Goal: Task Accomplishment & Management: Complete application form

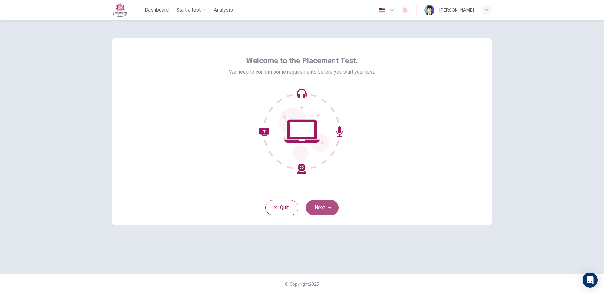
click at [316, 204] on button "Next" at bounding box center [322, 207] width 33 height 15
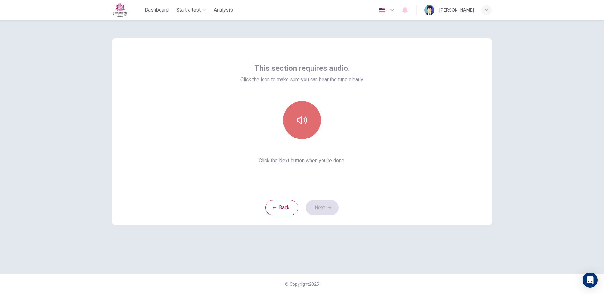
click at [293, 123] on button "button" at bounding box center [302, 120] width 38 height 38
click at [299, 111] on button "button" at bounding box center [302, 120] width 38 height 38
click at [308, 118] on button "button" at bounding box center [302, 120] width 38 height 38
drag, startPoint x: 322, startPoint y: 205, endPoint x: 318, endPoint y: 201, distance: 6.3
click at [319, 202] on button "Next" at bounding box center [322, 207] width 33 height 15
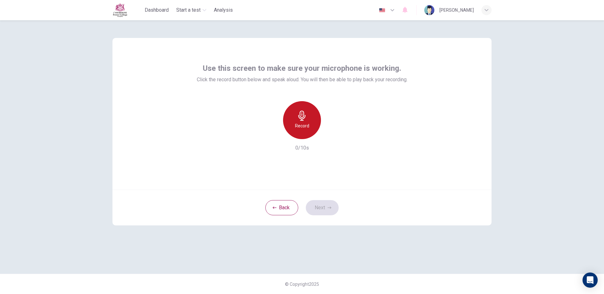
click at [290, 111] on div "Record" at bounding box center [302, 120] width 38 height 38
click at [289, 120] on div "Stop" at bounding box center [302, 120] width 38 height 38
click at [320, 204] on button "Next" at bounding box center [322, 207] width 33 height 15
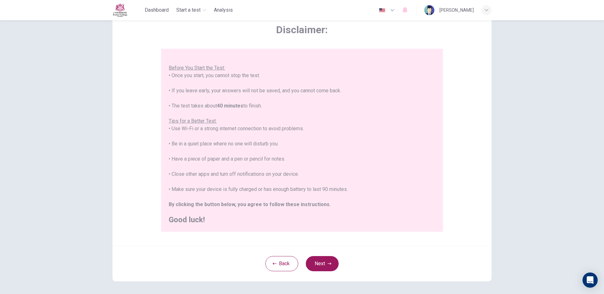
scroll to position [57, 0]
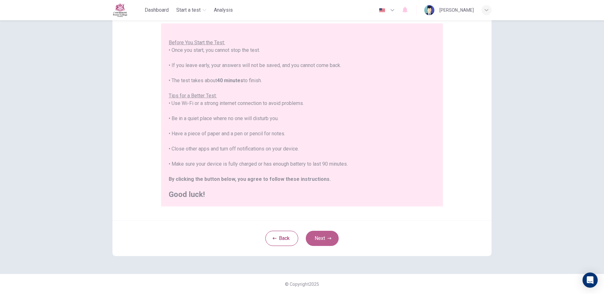
drag, startPoint x: 323, startPoint y: 231, endPoint x: 328, endPoint y: 224, distance: 8.6
click at [324, 227] on div "Back Next" at bounding box center [301, 238] width 379 height 36
drag, startPoint x: 314, startPoint y: 235, endPoint x: 317, endPoint y: 238, distance: 4.5
click at [315, 237] on button "Next" at bounding box center [322, 238] width 33 height 15
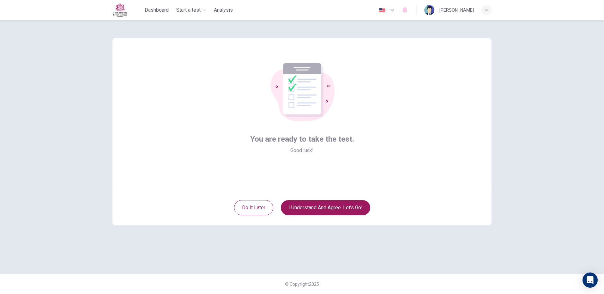
scroll to position [0, 0]
drag, startPoint x: 305, startPoint y: 207, endPoint x: 302, endPoint y: 209, distance: 3.6
click at [305, 208] on button "I understand and agree. Let’s go!" at bounding box center [325, 207] width 89 height 15
click at [299, 197] on div "Do it later I understand and agree. Let’s go!" at bounding box center [301, 207] width 379 height 36
click at [304, 209] on button "I understand and agree. Let’s go!" at bounding box center [325, 207] width 89 height 15
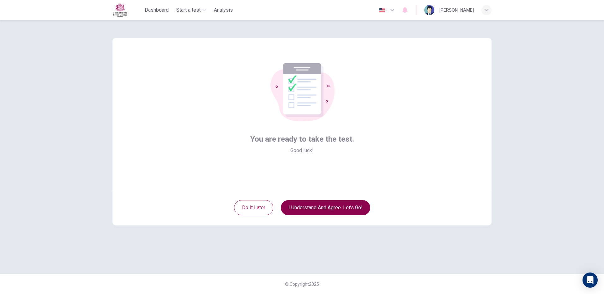
click at [304, 209] on button "I understand and agree. Let’s go!" at bounding box center [325, 207] width 89 height 15
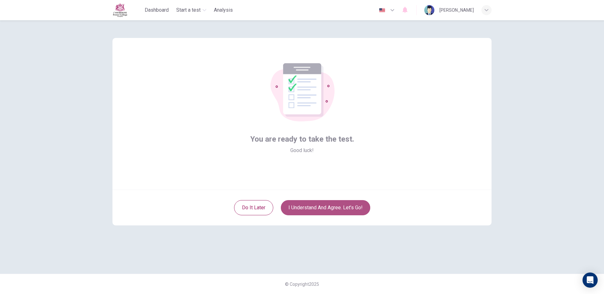
click at [300, 207] on button "I understand and agree. Let’s go!" at bounding box center [325, 207] width 89 height 15
click at [301, 205] on button "I understand and agree. Let’s go!" at bounding box center [325, 207] width 89 height 15
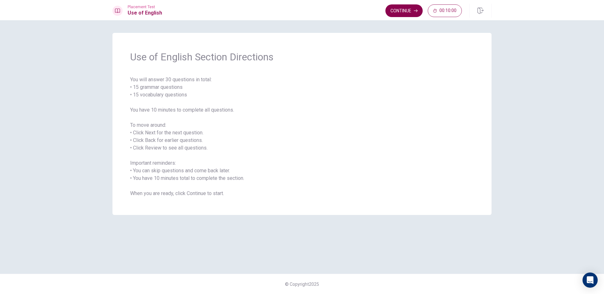
click at [409, 10] on button "Continue" at bounding box center [403, 10] width 37 height 13
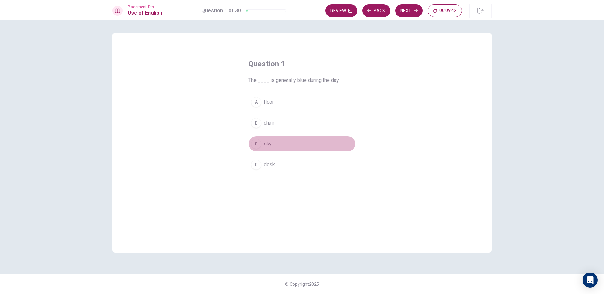
click at [256, 144] on div "C" at bounding box center [256, 144] width 10 height 10
click at [409, 11] on button "Next" at bounding box center [408, 10] width 27 height 13
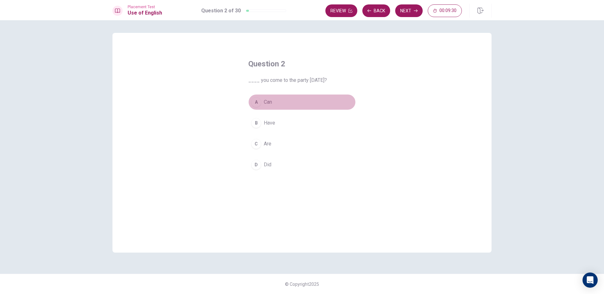
click at [258, 100] on div "A" at bounding box center [256, 102] width 10 height 10
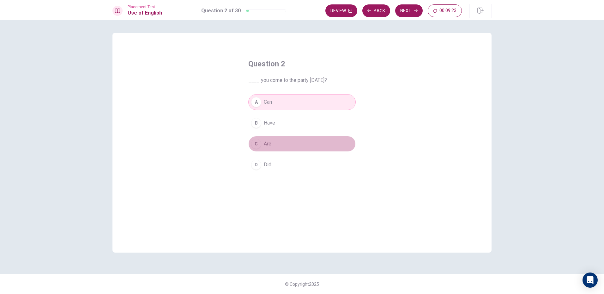
click at [260, 143] on div "C" at bounding box center [256, 144] width 10 height 10
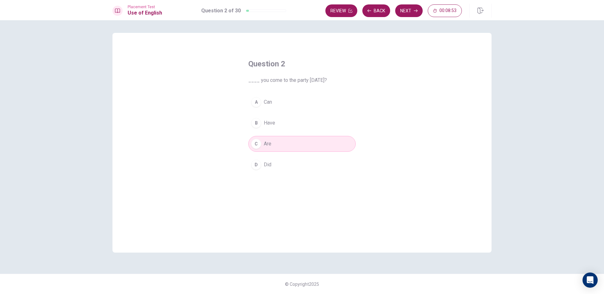
click at [275, 102] on button "A Can" at bounding box center [301, 102] width 107 height 16
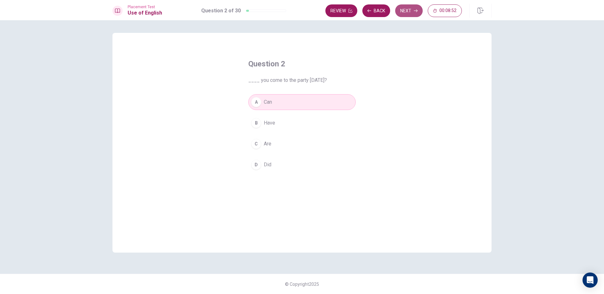
click at [406, 8] on button "Next" at bounding box center [408, 10] width 27 height 13
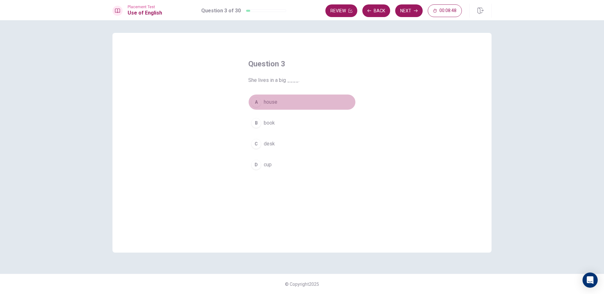
click at [259, 95] on button "A house" at bounding box center [301, 102] width 107 height 16
click at [405, 11] on button "Next" at bounding box center [408, 10] width 27 height 13
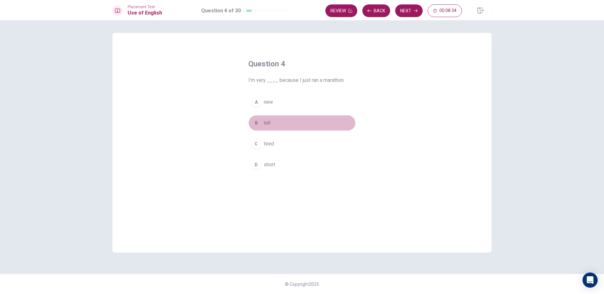
click at [254, 121] on div "B" at bounding box center [256, 123] width 10 height 10
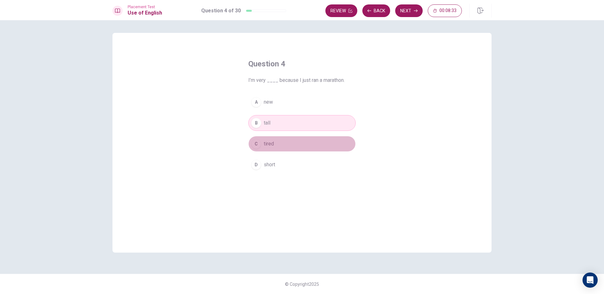
drag, startPoint x: 259, startPoint y: 149, endPoint x: 257, endPoint y: 143, distance: 6.2
click at [258, 146] on button "C tired" at bounding box center [301, 144] width 107 height 16
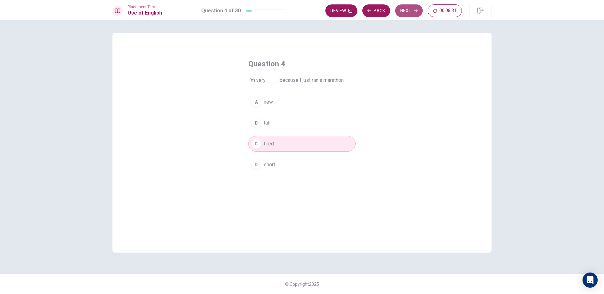
click at [416, 12] on icon "button" at bounding box center [416, 10] width 4 height 3
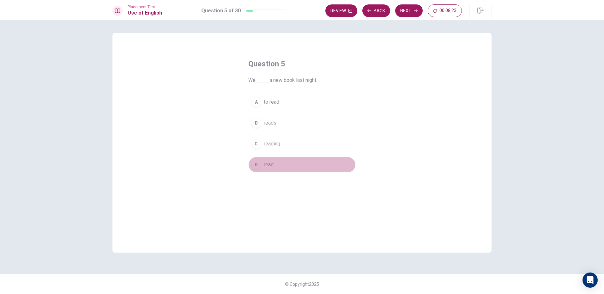
click at [257, 162] on div "D" at bounding box center [256, 164] width 10 height 10
click at [406, 13] on button "Next" at bounding box center [408, 10] width 27 height 13
click at [259, 165] on div "D" at bounding box center [256, 164] width 10 height 10
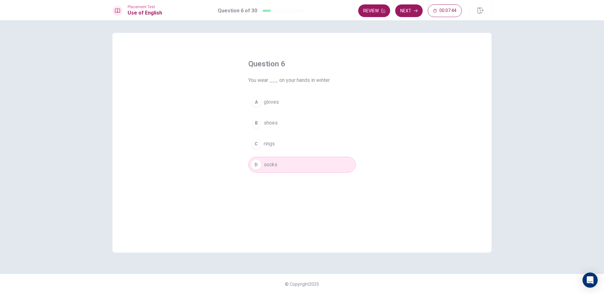
click at [254, 105] on div "A" at bounding box center [256, 102] width 10 height 10
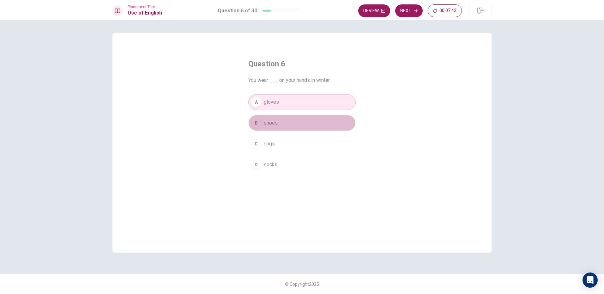
drag, startPoint x: 258, startPoint y: 121, endPoint x: 262, endPoint y: 136, distance: 15.1
click at [258, 123] on div "B" at bounding box center [256, 123] width 10 height 10
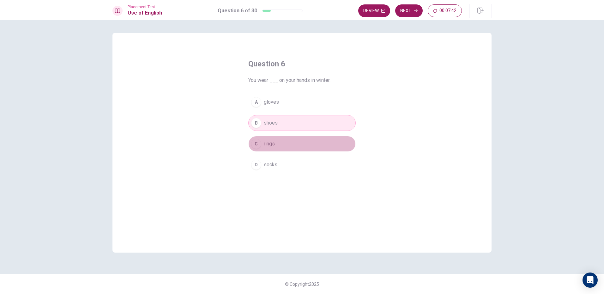
click at [260, 143] on div "C" at bounding box center [256, 144] width 10 height 10
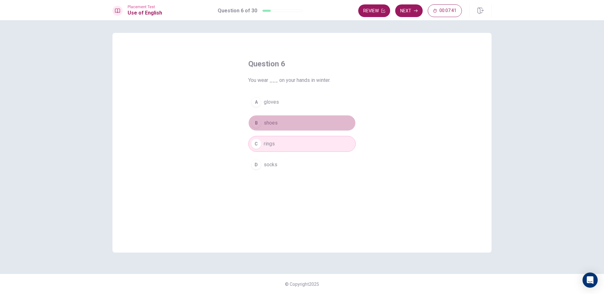
click at [256, 126] on div "B" at bounding box center [256, 123] width 10 height 10
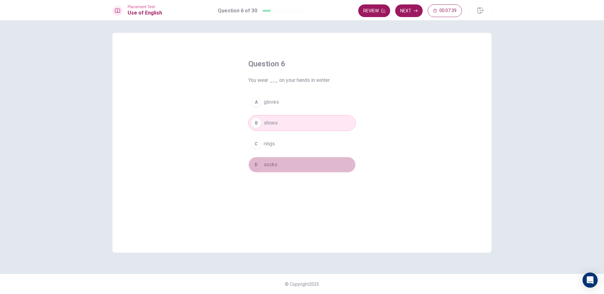
click at [254, 164] on div "D" at bounding box center [256, 164] width 10 height 10
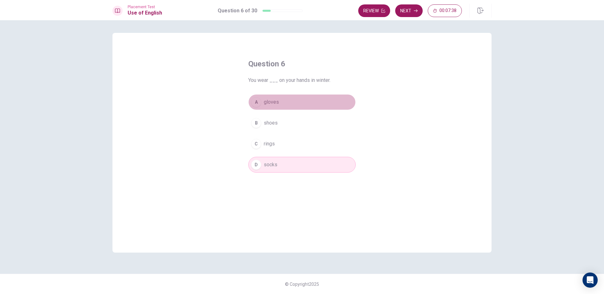
click at [254, 104] on div "A" at bounding box center [256, 102] width 10 height 10
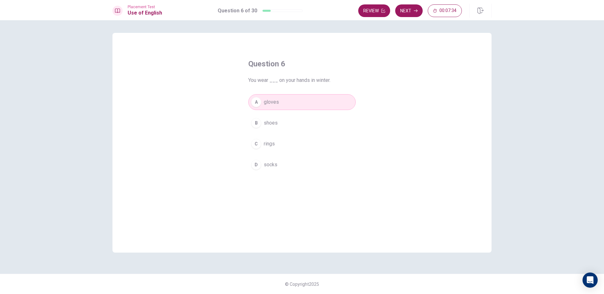
drag, startPoint x: 414, startPoint y: 8, endPoint x: 411, endPoint y: 11, distance: 4.7
click at [414, 8] on button "Next" at bounding box center [408, 10] width 27 height 13
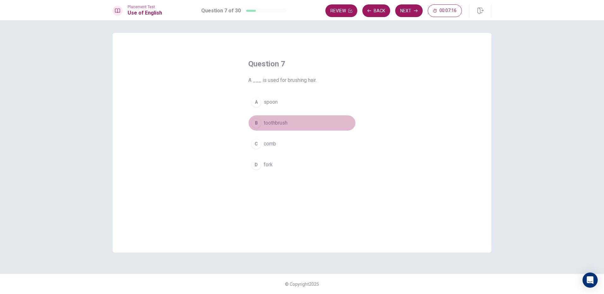
click at [260, 125] on div "B" at bounding box center [256, 123] width 10 height 10
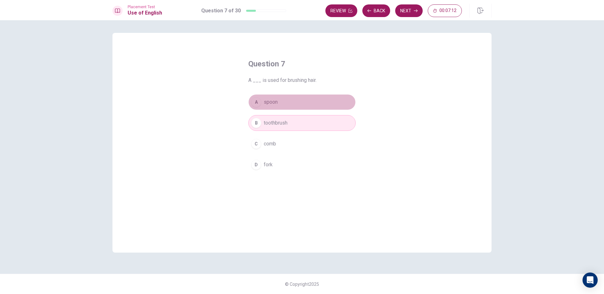
click at [256, 100] on div "A" at bounding box center [256, 102] width 10 height 10
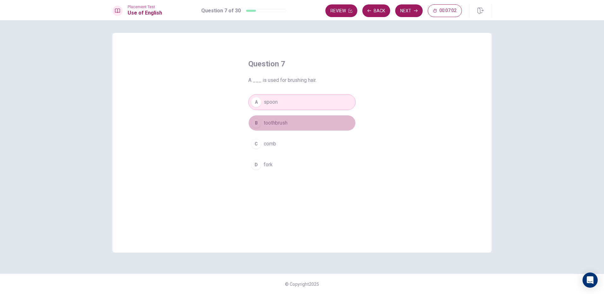
click at [258, 123] on div "B" at bounding box center [256, 123] width 10 height 10
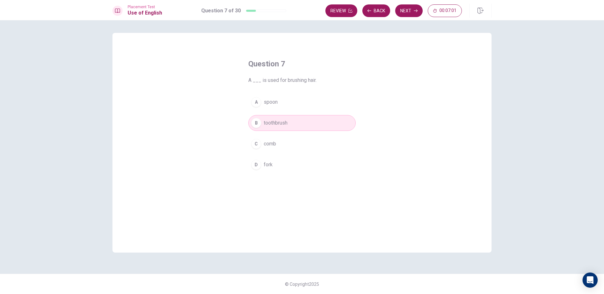
click at [261, 136] on button "C comb" at bounding box center [301, 144] width 107 height 16
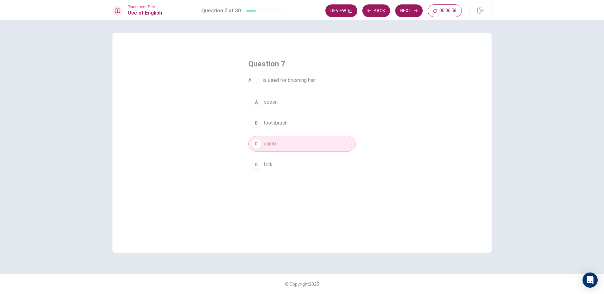
drag, startPoint x: 407, startPoint y: 14, endPoint x: 402, endPoint y: 15, distance: 4.6
click at [404, 15] on button "Next" at bounding box center [408, 10] width 27 height 13
click at [259, 143] on div "C" at bounding box center [256, 144] width 10 height 10
click at [258, 100] on div "A" at bounding box center [256, 102] width 10 height 10
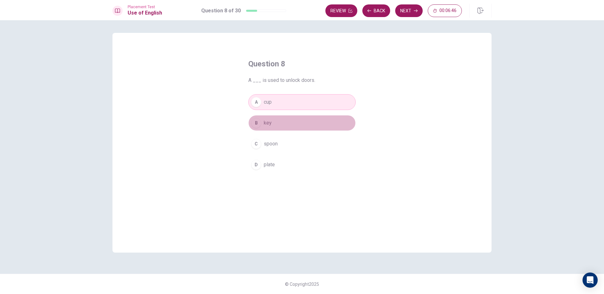
click at [259, 121] on div "B" at bounding box center [256, 123] width 10 height 10
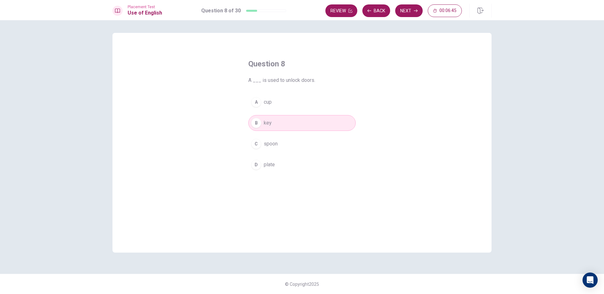
drag, startPoint x: 255, startPoint y: 96, endPoint x: 261, endPoint y: 109, distance: 14.7
click at [255, 97] on button "A cup" at bounding box center [301, 102] width 107 height 16
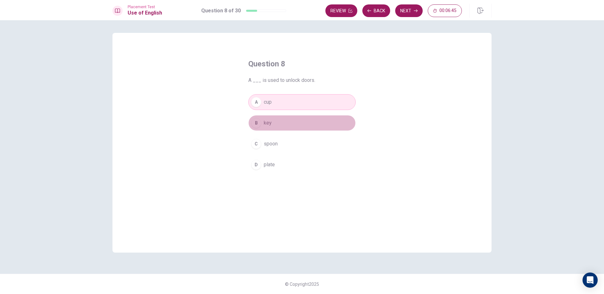
click at [262, 125] on button "B key" at bounding box center [301, 123] width 107 height 16
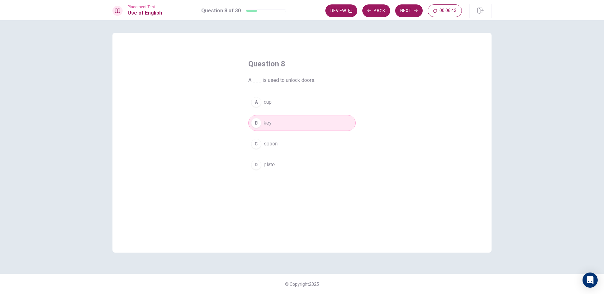
click at [408, 9] on button "Next" at bounding box center [408, 10] width 27 height 13
click at [256, 99] on div "A" at bounding box center [256, 102] width 10 height 10
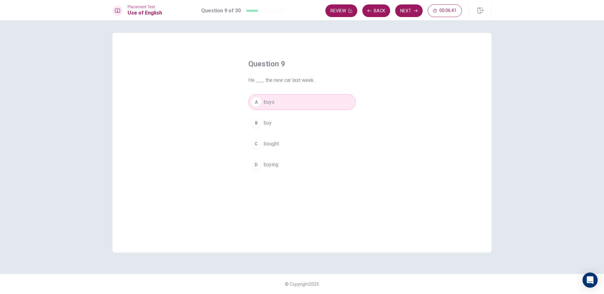
click at [260, 126] on button "B buy" at bounding box center [301, 123] width 107 height 16
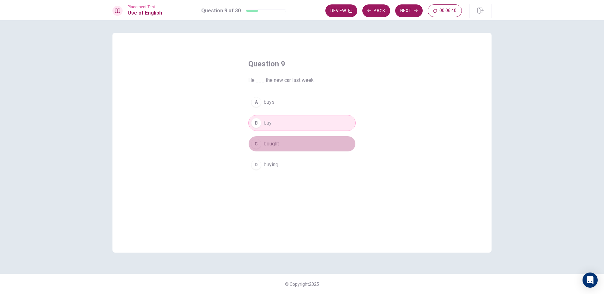
click at [276, 139] on button "C bought" at bounding box center [301, 144] width 107 height 16
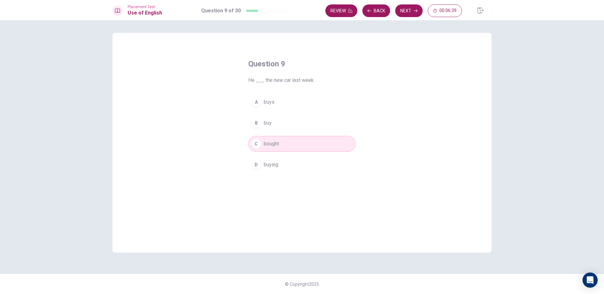
click at [251, 124] on div "B" at bounding box center [256, 123] width 10 height 10
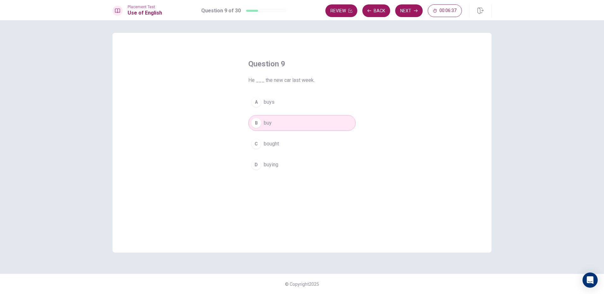
click at [258, 142] on div "C" at bounding box center [256, 144] width 10 height 10
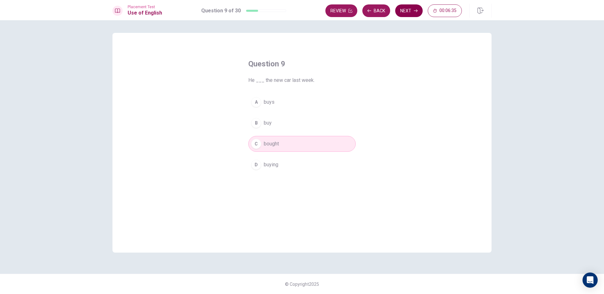
click at [414, 14] on button "Next" at bounding box center [408, 10] width 27 height 13
drag, startPoint x: 256, startPoint y: 143, endPoint x: 249, endPoint y: 137, distance: 8.9
click at [255, 143] on div "C" at bounding box center [256, 144] width 10 height 10
click at [405, 12] on button "Next" at bounding box center [408, 10] width 27 height 13
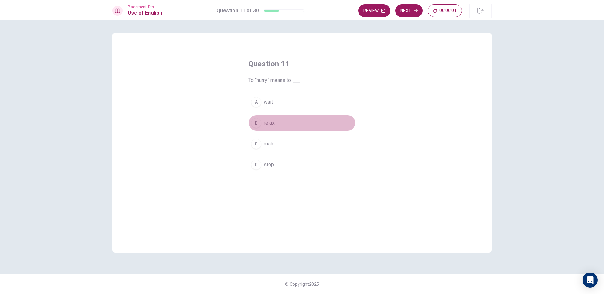
click at [257, 123] on div "B" at bounding box center [256, 123] width 10 height 10
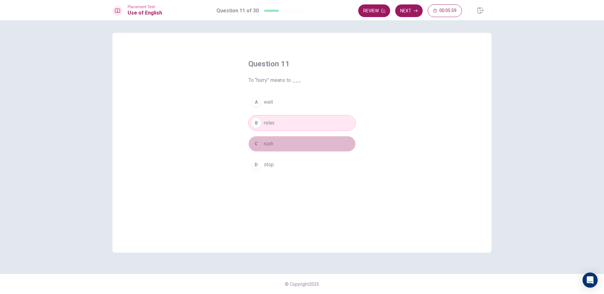
click at [255, 148] on div "C" at bounding box center [256, 144] width 10 height 10
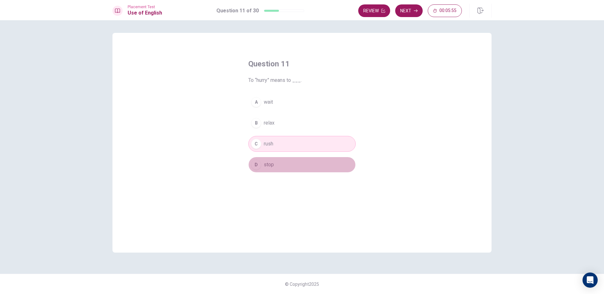
click at [256, 164] on div "D" at bounding box center [256, 164] width 10 height 10
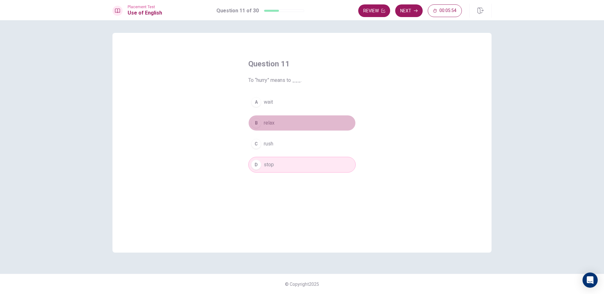
click at [258, 124] on div "B" at bounding box center [256, 123] width 10 height 10
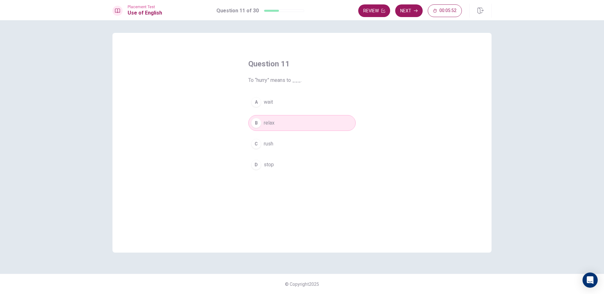
click at [260, 106] on button "A wait" at bounding box center [301, 102] width 107 height 16
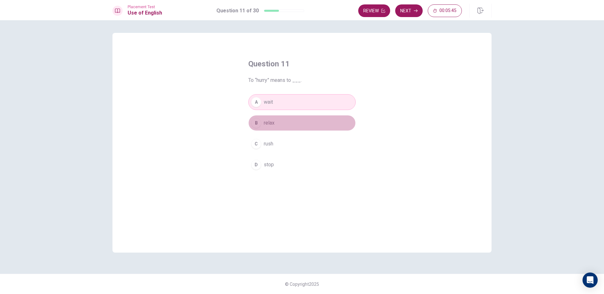
click at [266, 126] on span "relax" at bounding box center [269, 123] width 11 height 8
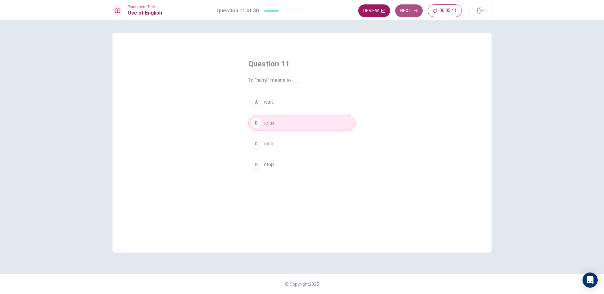
click at [420, 11] on button "Next" at bounding box center [408, 10] width 27 height 13
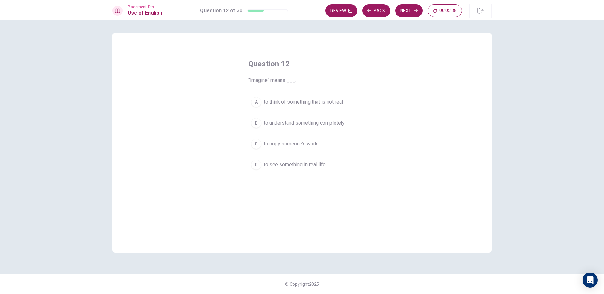
click at [257, 99] on div "A" at bounding box center [256, 102] width 10 height 10
click at [406, 10] on button "Next" at bounding box center [408, 10] width 27 height 13
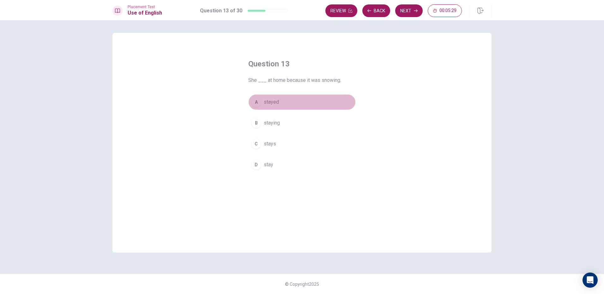
click at [260, 105] on button "A stayed" at bounding box center [301, 102] width 107 height 16
click at [398, 9] on button "Next" at bounding box center [408, 10] width 27 height 13
click at [257, 168] on div "D" at bounding box center [256, 164] width 10 height 10
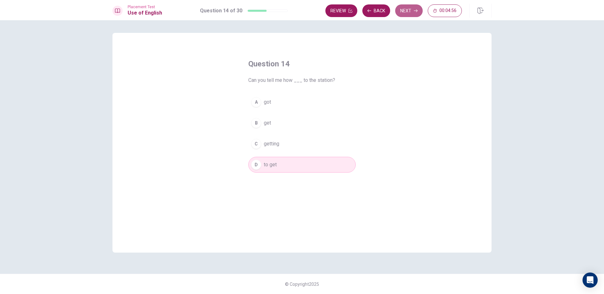
click at [399, 9] on button "Next" at bounding box center [408, 10] width 27 height 13
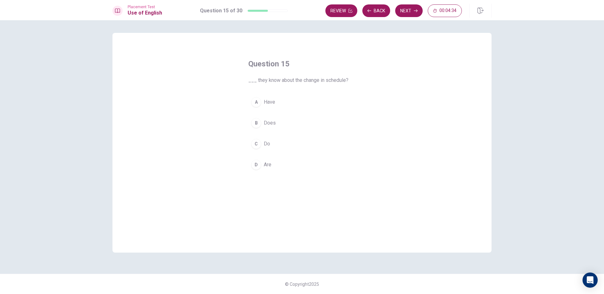
click at [259, 163] on div "D" at bounding box center [256, 164] width 10 height 10
click at [405, 7] on button "Next" at bounding box center [408, 10] width 27 height 13
click at [282, 143] on span "worth a lot" at bounding box center [275, 144] width 23 height 8
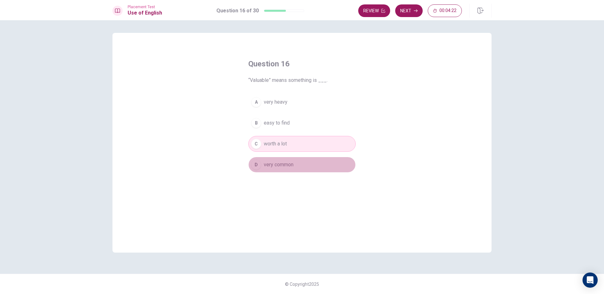
click at [278, 164] on span "very common" at bounding box center [279, 165] width 30 height 8
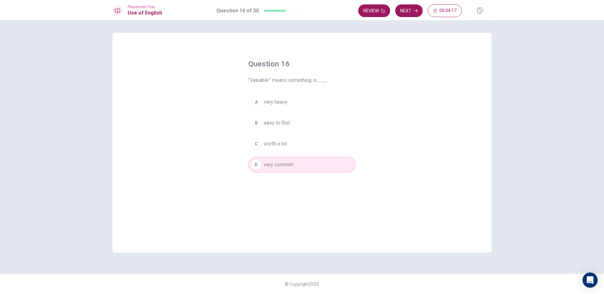
click at [287, 143] on span "worth a lot" at bounding box center [275, 144] width 23 height 8
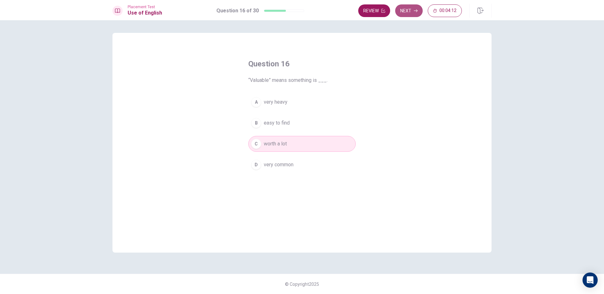
click at [415, 12] on icon "button" at bounding box center [416, 11] width 4 height 4
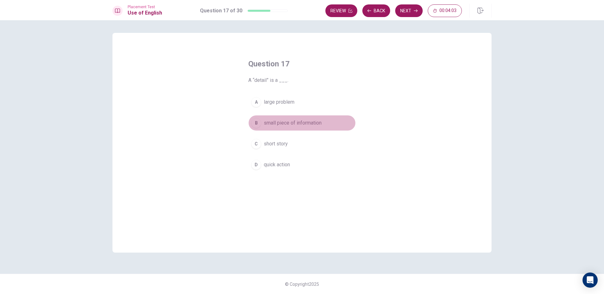
click at [272, 124] on span "small piece of information" at bounding box center [293, 123] width 58 height 8
click at [401, 15] on button "Next" at bounding box center [408, 10] width 27 height 13
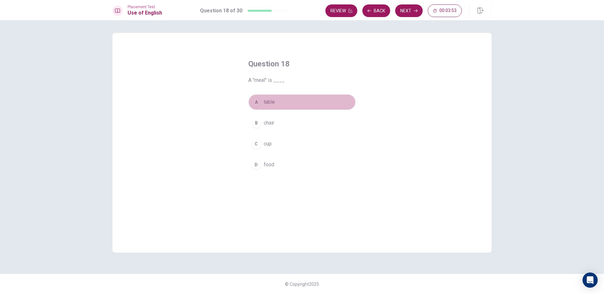
click at [266, 100] on span "table" at bounding box center [269, 102] width 11 height 8
drag, startPoint x: 272, startPoint y: 127, endPoint x: 273, endPoint y: 130, distance: 3.3
click at [272, 127] on button "B chair" at bounding box center [301, 123] width 107 height 16
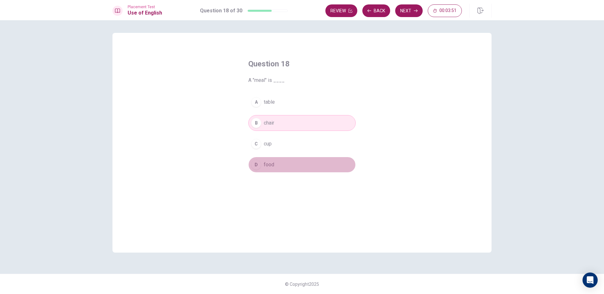
drag, startPoint x: 279, startPoint y: 165, endPoint x: 279, endPoint y: 161, distance: 3.5
click at [279, 163] on button "D food" at bounding box center [301, 165] width 107 height 16
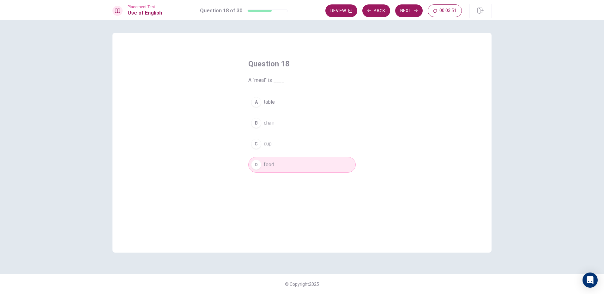
drag, startPoint x: 279, startPoint y: 161, endPoint x: 279, endPoint y: 156, distance: 5.4
click at [279, 161] on button "D food" at bounding box center [301, 165] width 107 height 16
click at [398, 10] on button "Next" at bounding box center [408, 10] width 27 height 13
click at [264, 144] on span "rings" at bounding box center [269, 144] width 11 height 8
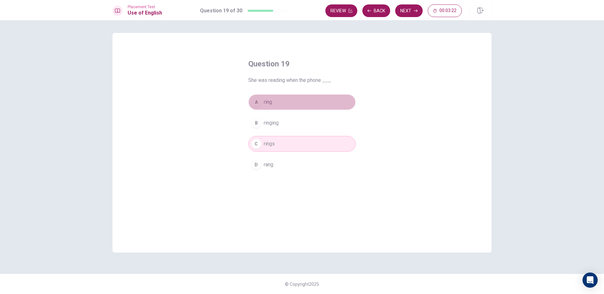
click at [263, 103] on button "A ring" at bounding box center [301, 102] width 107 height 16
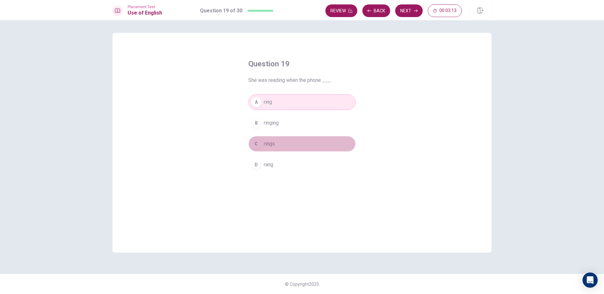
click at [286, 149] on button "C rings" at bounding box center [301, 144] width 107 height 16
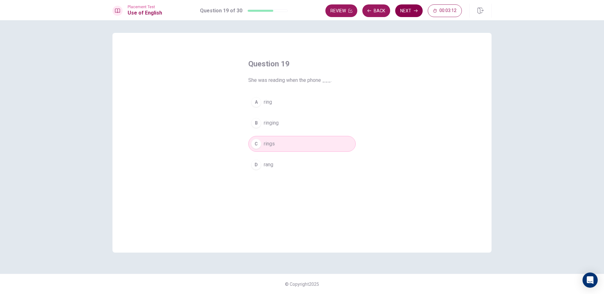
click at [404, 9] on button "Next" at bounding box center [408, 10] width 27 height 13
click at [295, 147] on button "C cancel again" at bounding box center [301, 144] width 107 height 16
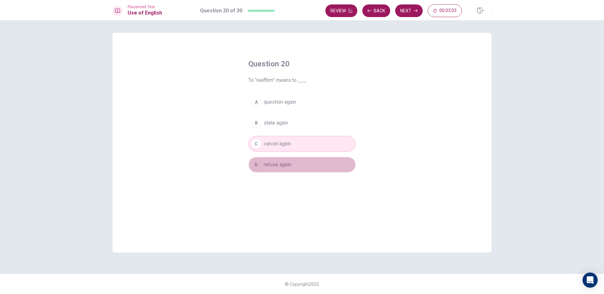
click at [289, 162] on span "refuse again" at bounding box center [277, 165] width 27 height 8
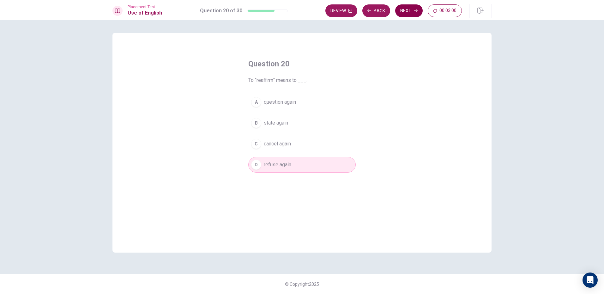
click at [410, 13] on button "Next" at bounding box center [408, 10] width 27 height 13
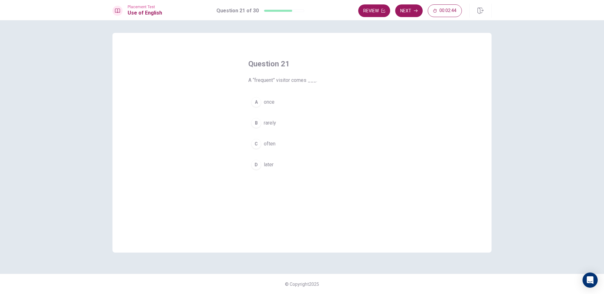
click at [261, 164] on div "D" at bounding box center [256, 164] width 10 height 10
click at [409, 10] on button "Next" at bounding box center [408, 10] width 27 height 13
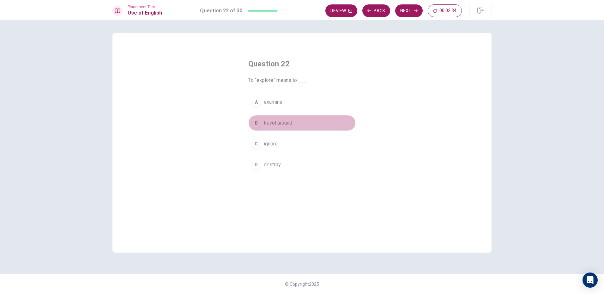
click at [274, 123] on span "travel around" at bounding box center [278, 123] width 28 height 8
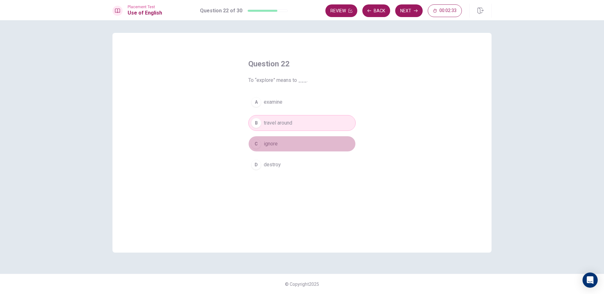
click at [270, 140] on span "ignore" at bounding box center [271, 144] width 14 height 8
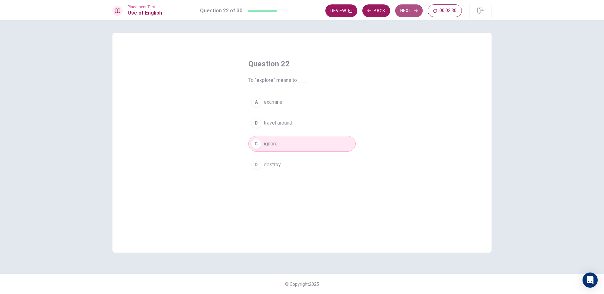
click at [413, 11] on button "Next" at bounding box center [408, 10] width 27 height 13
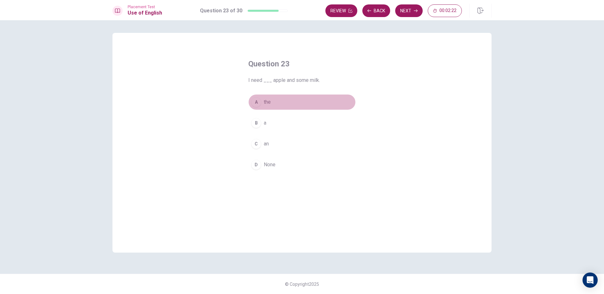
click at [260, 103] on div "A" at bounding box center [256, 102] width 10 height 10
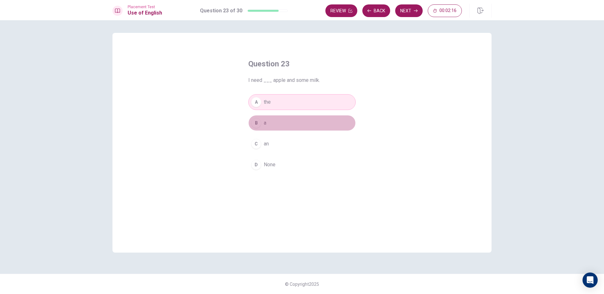
click at [261, 123] on div "B" at bounding box center [256, 123] width 10 height 10
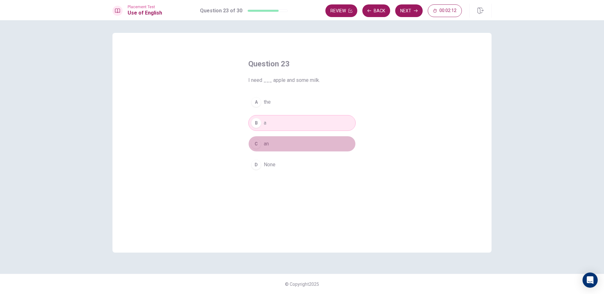
click at [265, 142] on span "an" at bounding box center [266, 144] width 5 height 8
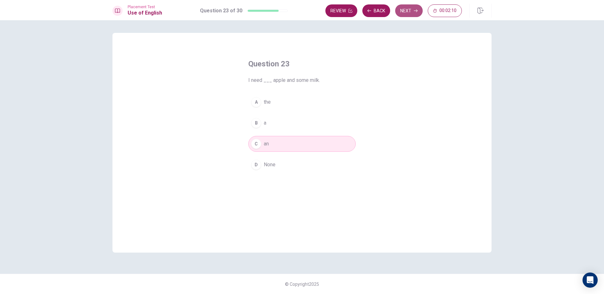
click at [400, 8] on button "Next" at bounding box center [408, 10] width 27 height 13
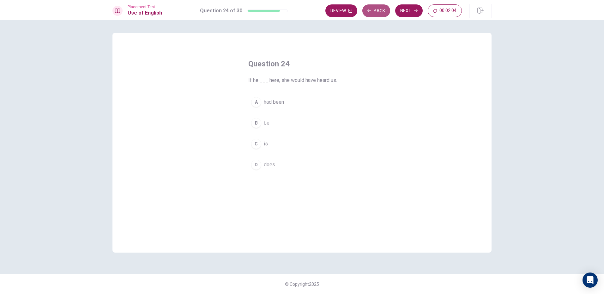
click at [379, 13] on button "Back" at bounding box center [376, 10] width 28 height 13
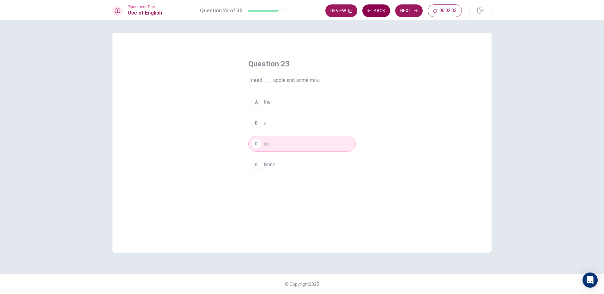
click at [379, 13] on button "Back" at bounding box center [376, 10] width 28 height 13
click at [403, 13] on button "Next" at bounding box center [408, 10] width 27 height 13
click at [403, 13] on div "Review Back Next 00:01:58" at bounding box center [393, 10] width 136 height 13
click at [403, 13] on button "Next" at bounding box center [408, 10] width 27 height 13
click at [260, 145] on div "C" at bounding box center [256, 144] width 10 height 10
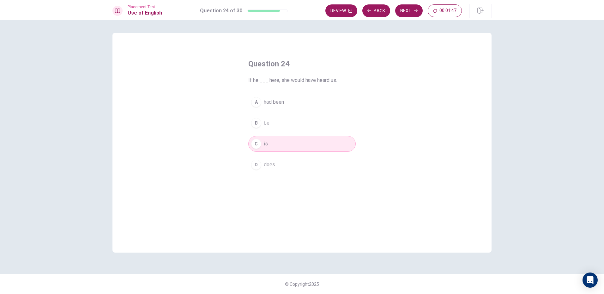
click at [262, 122] on button "B be" at bounding box center [301, 123] width 107 height 16
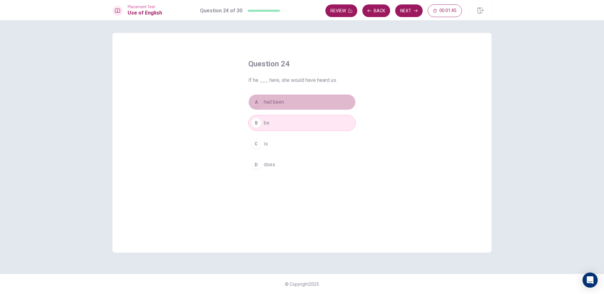
click at [266, 102] on span "had been" at bounding box center [274, 102] width 20 height 8
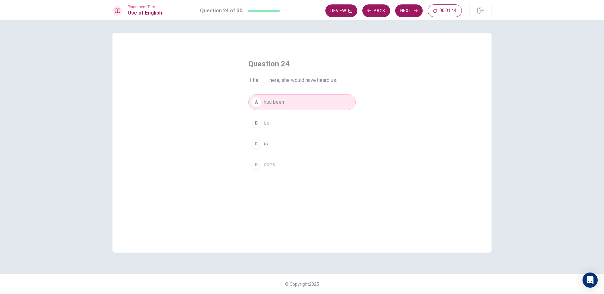
click at [263, 124] on button "B be" at bounding box center [301, 123] width 107 height 16
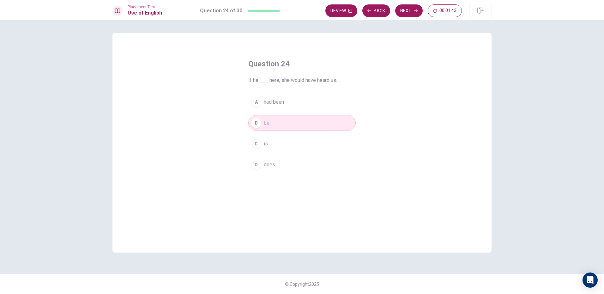
click at [266, 104] on span "had been" at bounding box center [274, 102] width 20 height 8
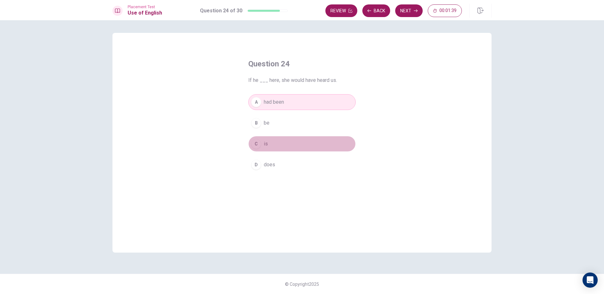
click at [256, 147] on div "C" at bounding box center [256, 144] width 10 height 10
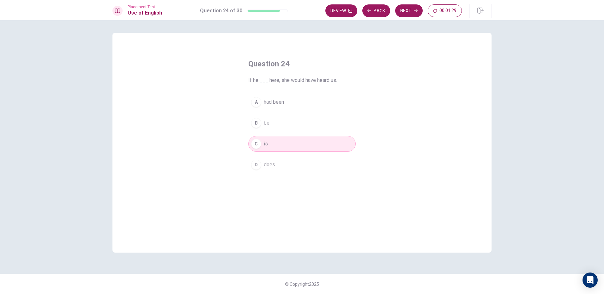
click at [271, 103] on span "had been" at bounding box center [274, 102] width 20 height 8
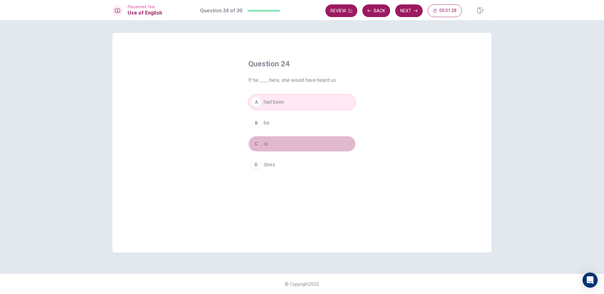
click at [269, 141] on button "C is" at bounding box center [301, 144] width 107 height 16
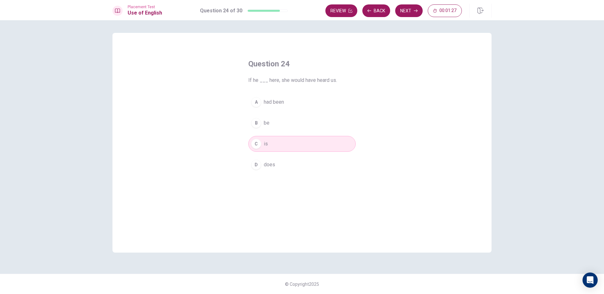
drag, startPoint x: 269, startPoint y: 102, endPoint x: 269, endPoint y: 108, distance: 6.6
click at [269, 102] on span "had been" at bounding box center [274, 102] width 20 height 8
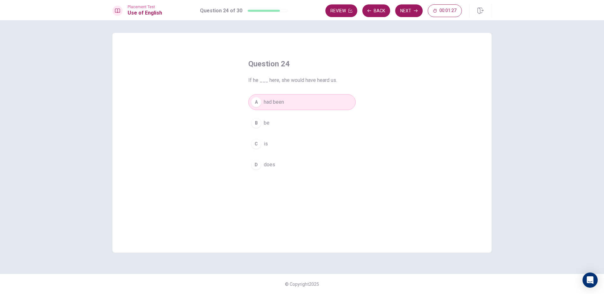
click at [268, 141] on button "C is" at bounding box center [301, 144] width 107 height 16
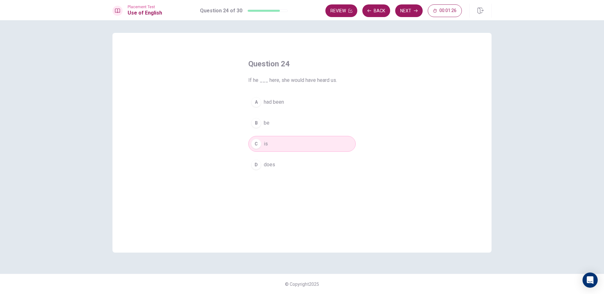
drag, startPoint x: 275, startPoint y: 94, endPoint x: 276, endPoint y: 102, distance: 7.9
click at [276, 100] on button "A had been" at bounding box center [301, 102] width 107 height 16
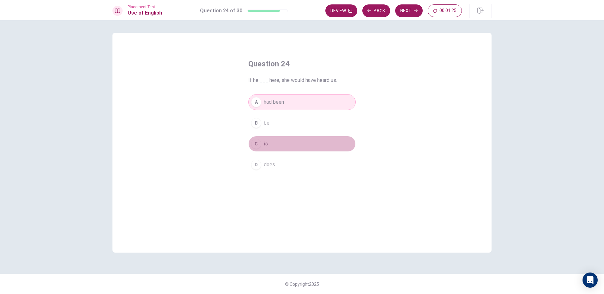
click at [272, 140] on button "C is" at bounding box center [301, 144] width 107 height 16
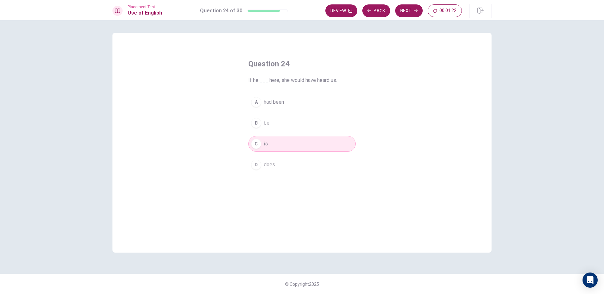
click at [276, 101] on span "had been" at bounding box center [274, 102] width 20 height 8
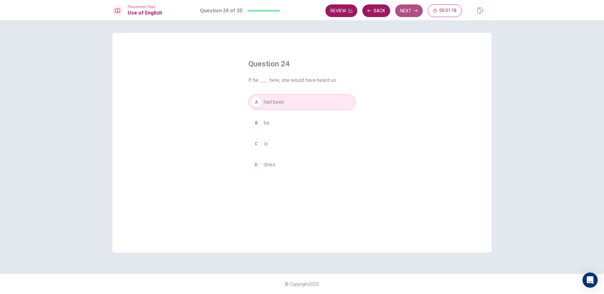
click at [406, 14] on button "Next" at bounding box center [408, 10] width 27 height 13
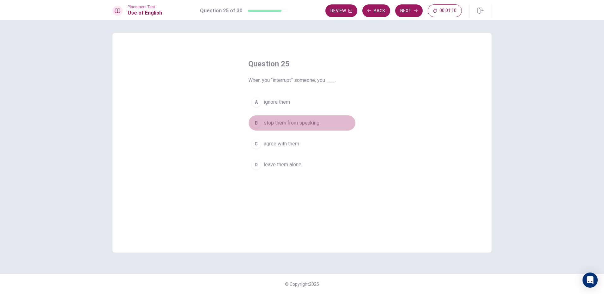
click at [263, 124] on button "B stop them from speaking" at bounding box center [301, 123] width 107 height 16
click at [270, 142] on span "agree with them" at bounding box center [281, 144] width 35 height 8
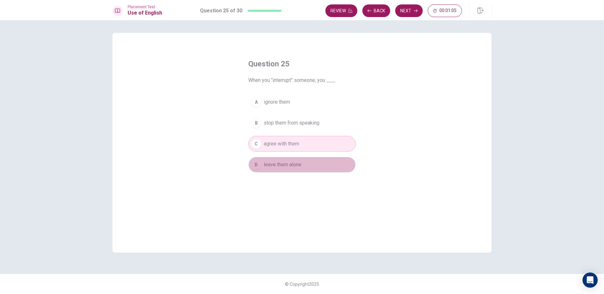
click at [268, 162] on span "leave them alone" at bounding box center [283, 165] width 38 height 8
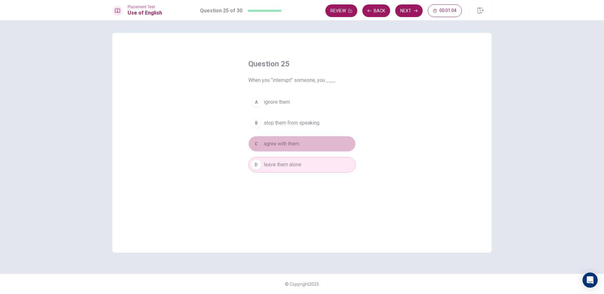
click at [269, 144] on span "agree with them" at bounding box center [281, 144] width 35 height 8
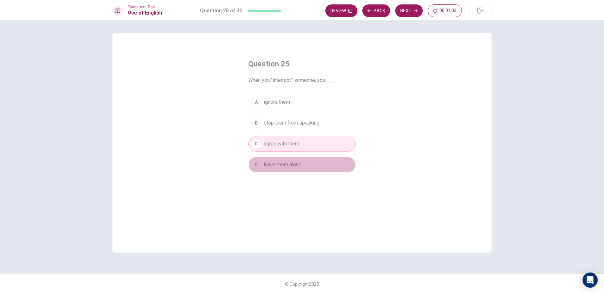
drag, startPoint x: 267, startPoint y: 159, endPoint x: 270, endPoint y: 149, distance: 10.7
click at [267, 159] on button "D leave them alone" at bounding box center [301, 165] width 107 height 16
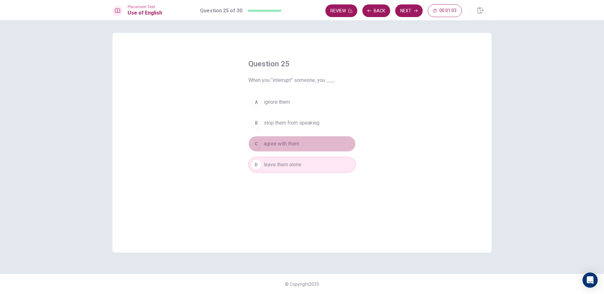
click at [271, 142] on span "agree with them" at bounding box center [281, 144] width 35 height 8
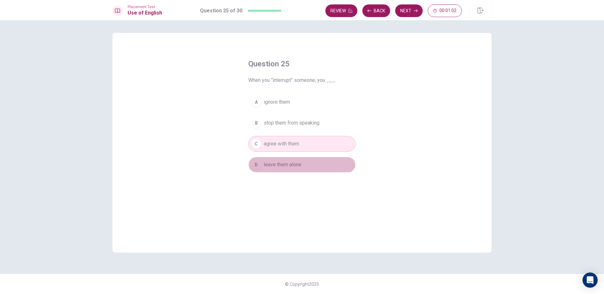
click at [268, 162] on span "leave them alone" at bounding box center [283, 165] width 38 height 8
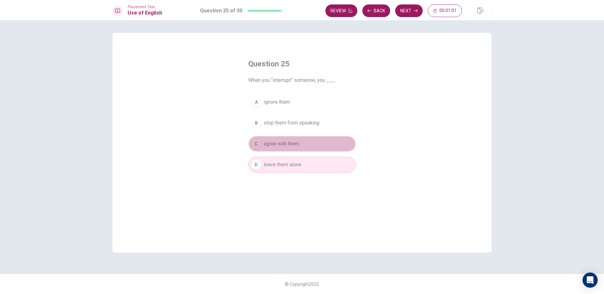
click at [270, 144] on span "agree with them" at bounding box center [281, 144] width 35 height 8
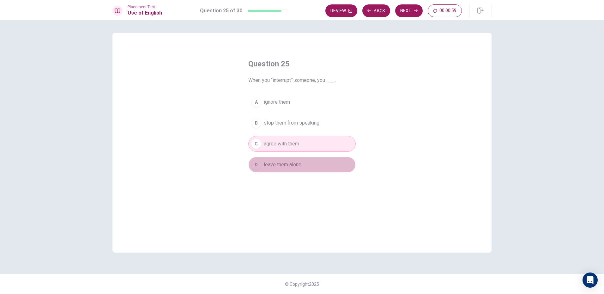
drag, startPoint x: 279, startPoint y: 165, endPoint x: 283, endPoint y: 159, distance: 6.5
click at [279, 165] on span "leave them alone" at bounding box center [283, 165] width 38 height 8
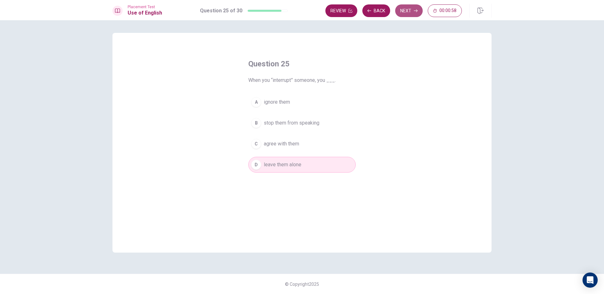
click at [413, 13] on button "Next" at bounding box center [408, 10] width 27 height 13
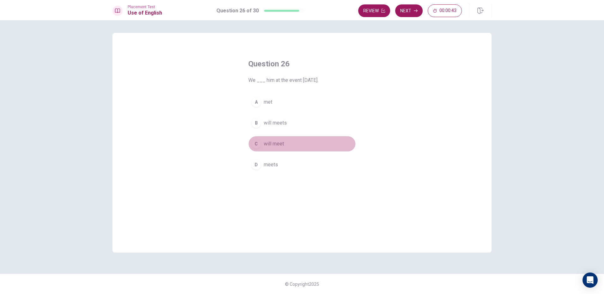
click at [284, 141] on button "C will meet" at bounding box center [301, 144] width 107 height 16
click at [421, 9] on button "Next" at bounding box center [408, 10] width 27 height 13
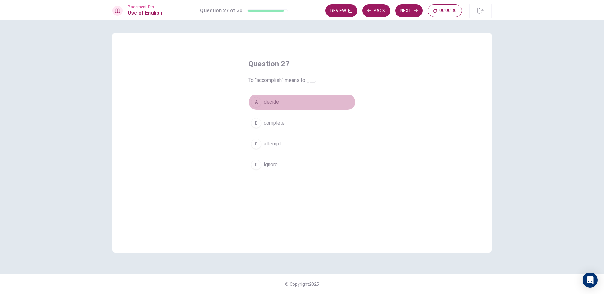
click at [276, 101] on span "decide" at bounding box center [271, 102] width 15 height 8
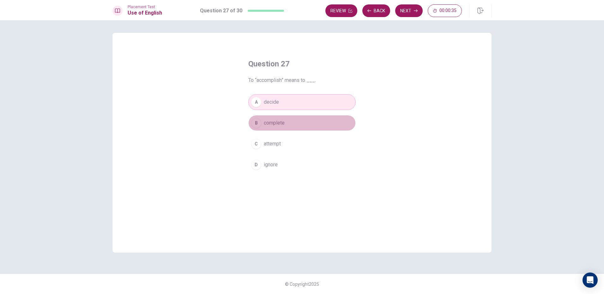
click at [278, 121] on span "complete" at bounding box center [274, 123] width 21 height 8
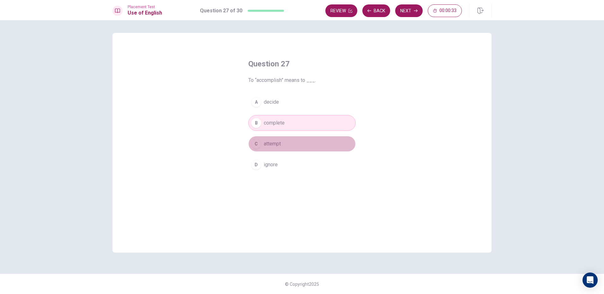
click at [277, 146] on span "attempt" at bounding box center [272, 144] width 17 height 8
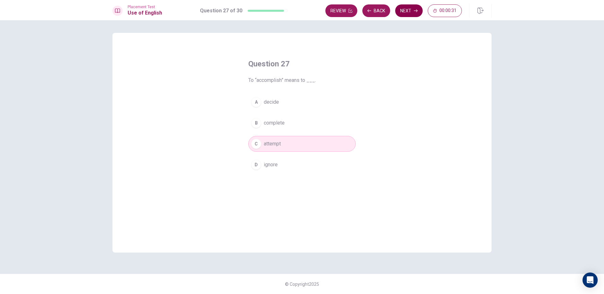
click at [397, 13] on button "Next" at bounding box center [408, 10] width 27 height 13
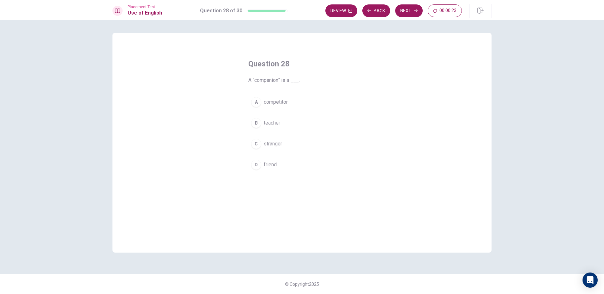
drag, startPoint x: 275, startPoint y: 98, endPoint x: 273, endPoint y: 106, distance: 8.5
click at [274, 99] on span "competitor" at bounding box center [276, 102] width 24 height 8
click at [413, 6] on button "Next" at bounding box center [408, 10] width 27 height 13
click at [267, 140] on button "C have" at bounding box center [301, 144] width 107 height 16
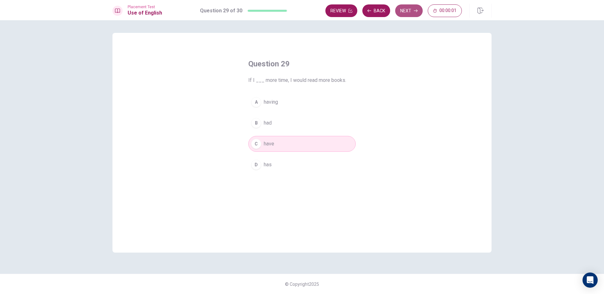
click at [404, 11] on button "Next" at bounding box center [408, 10] width 27 height 13
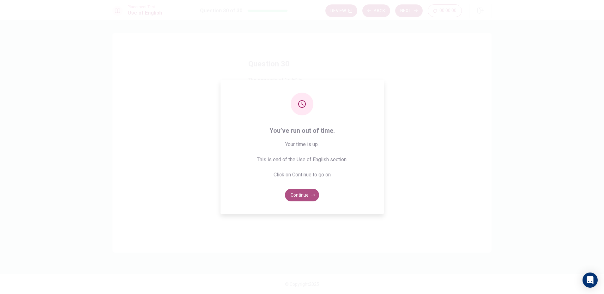
click at [294, 195] on button "Continue" at bounding box center [302, 195] width 34 height 13
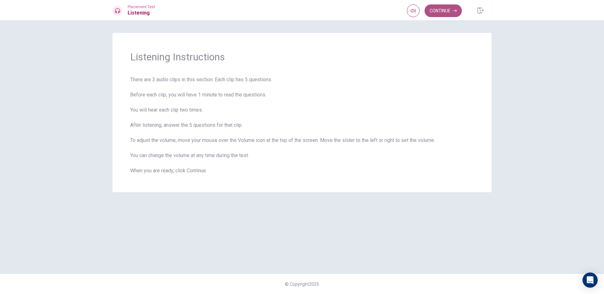
click at [440, 8] on button "Continue" at bounding box center [442, 10] width 37 height 13
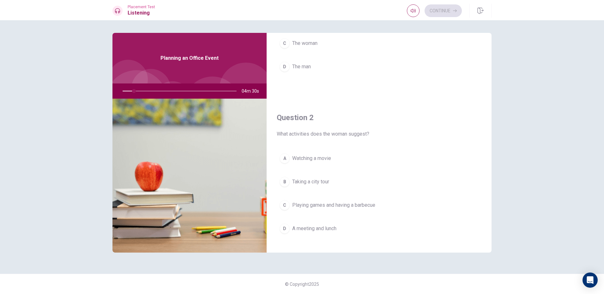
scroll to position [126, 0]
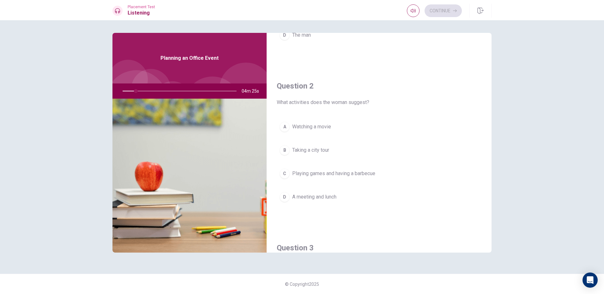
click at [289, 129] on div "A" at bounding box center [284, 127] width 10 height 10
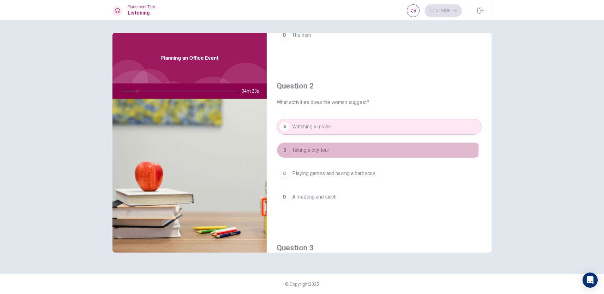
click at [295, 145] on button "B Taking a city tour" at bounding box center [379, 150] width 205 height 16
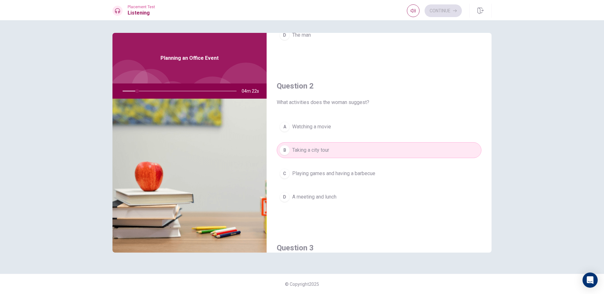
click at [300, 130] on span "Watching a movie" at bounding box center [311, 127] width 39 height 8
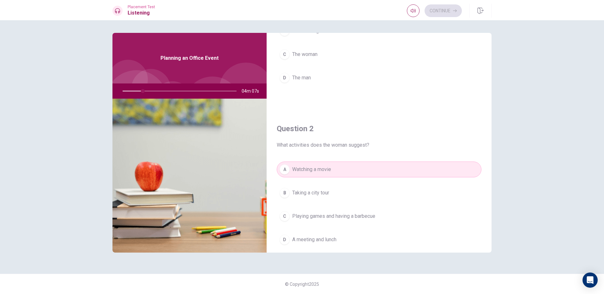
scroll to position [0, 0]
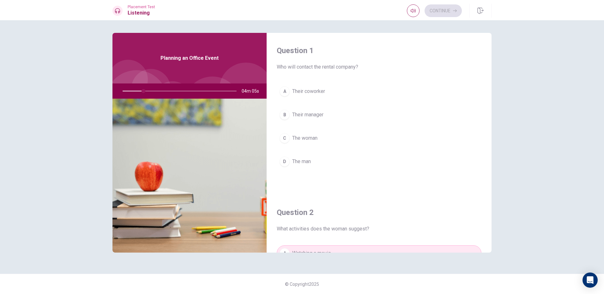
drag, startPoint x: 315, startPoint y: 91, endPoint x: 315, endPoint y: 97, distance: 5.4
click at [315, 94] on span "Their coworker" at bounding box center [308, 91] width 33 height 8
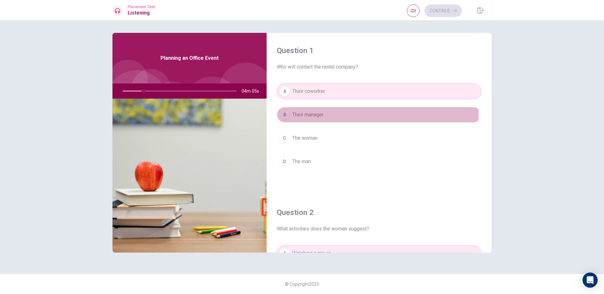
click at [315, 113] on span "Their manager" at bounding box center [307, 115] width 31 height 8
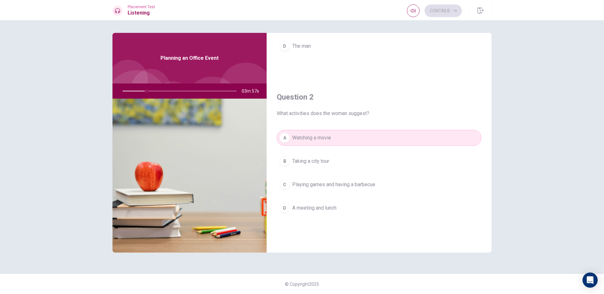
scroll to position [126, 0]
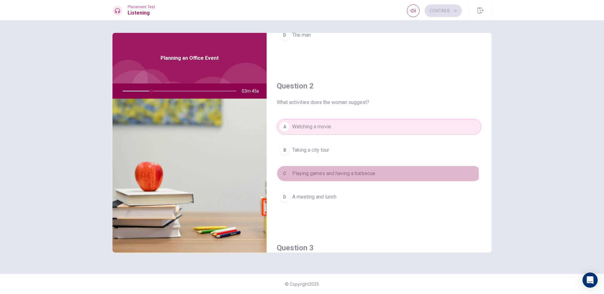
click at [315, 178] on button "C Playing games and having a barbecue" at bounding box center [379, 173] width 205 height 16
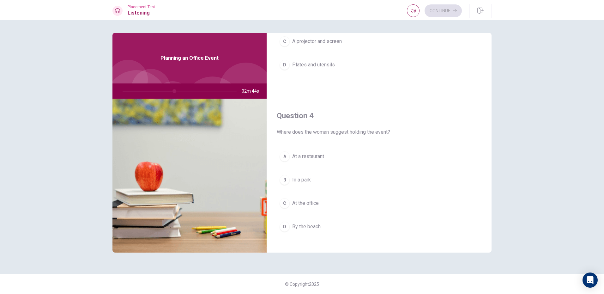
scroll to position [431, 0]
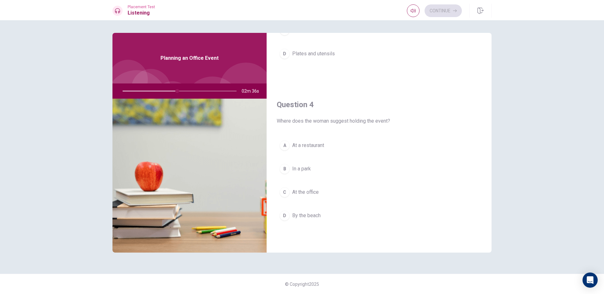
click at [283, 197] on div "C" at bounding box center [284, 192] width 10 height 10
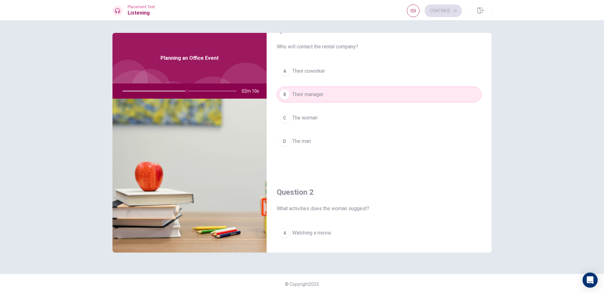
scroll to position [32, 0]
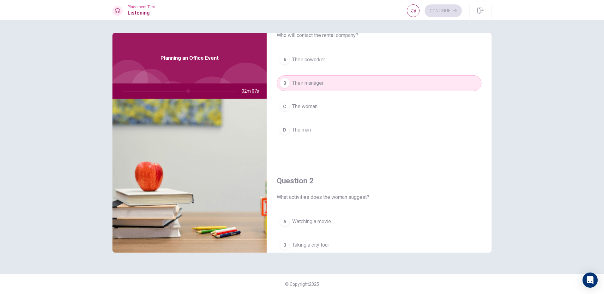
click at [296, 111] on button "C The woman" at bounding box center [379, 107] width 205 height 16
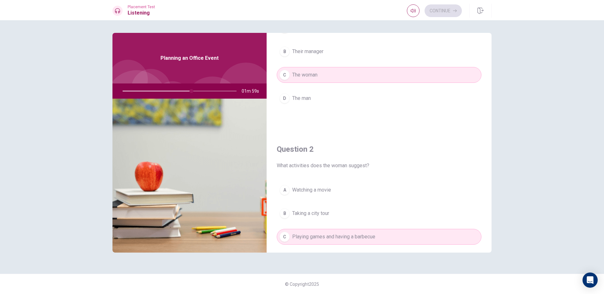
scroll to position [95, 0]
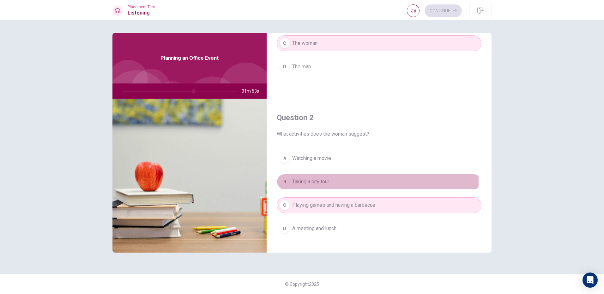
click at [291, 182] on button "B Taking a city tour" at bounding box center [379, 182] width 205 height 16
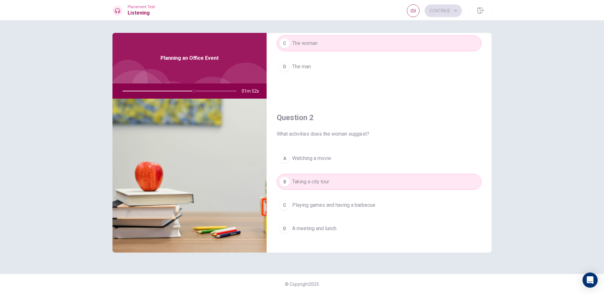
click at [291, 203] on button "C Playing games and having a barbecue" at bounding box center [379, 205] width 205 height 16
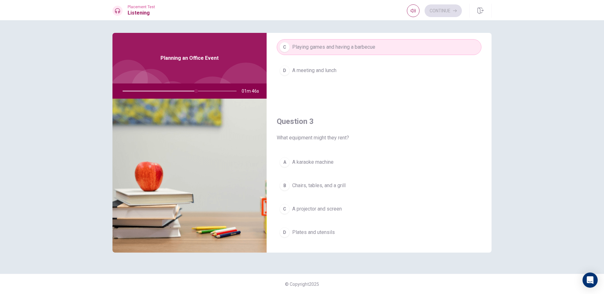
scroll to position [284, 0]
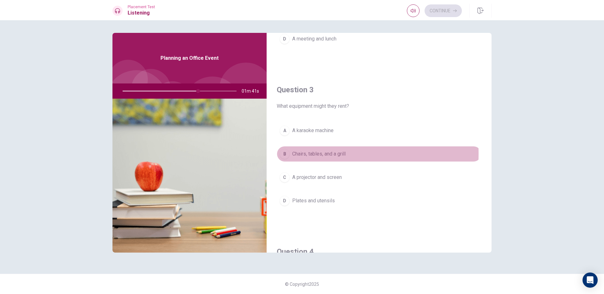
click at [286, 153] on div "B" at bounding box center [284, 154] width 10 height 10
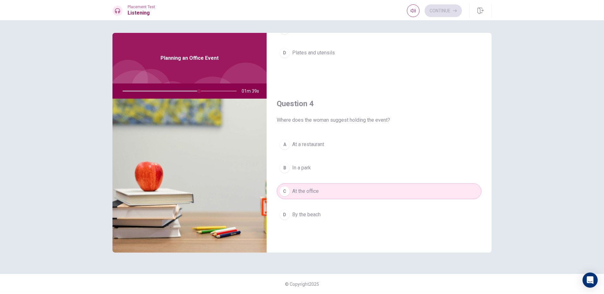
scroll to position [442, 0]
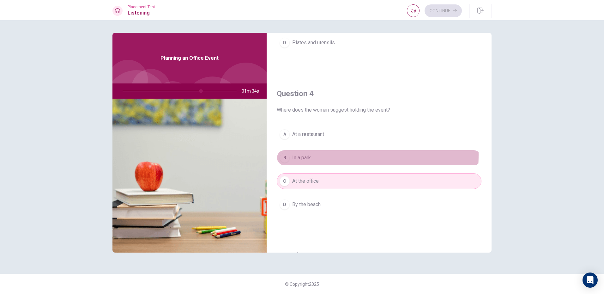
click at [283, 155] on div "B" at bounding box center [284, 158] width 10 height 10
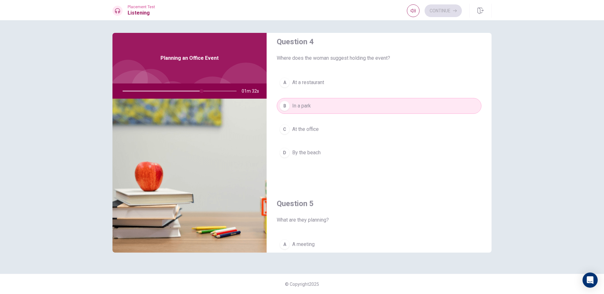
scroll to position [505, 0]
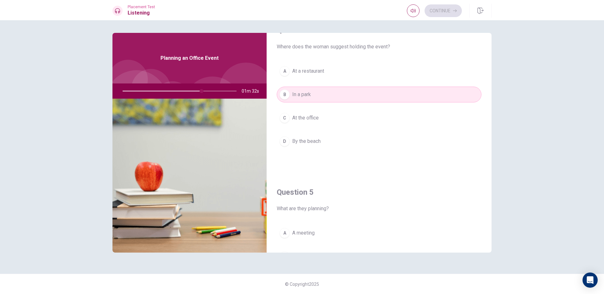
click at [288, 145] on div "D" at bounding box center [284, 141] width 10 height 10
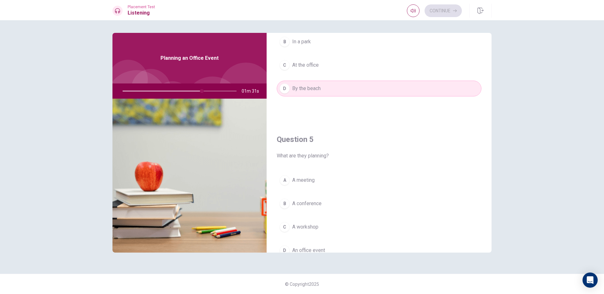
scroll to position [589, 0]
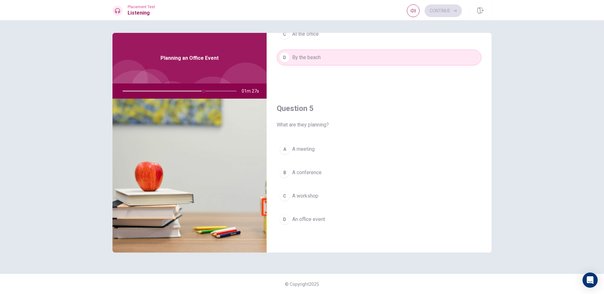
click at [289, 148] on div "A" at bounding box center [284, 149] width 10 height 10
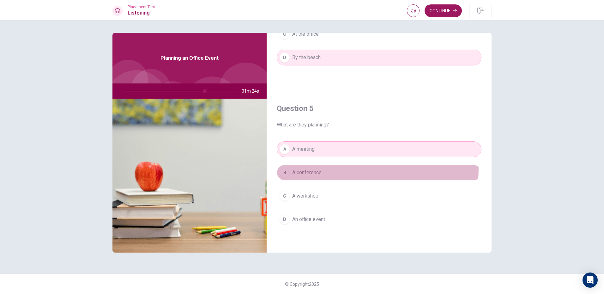
drag, startPoint x: 304, startPoint y: 168, endPoint x: 302, endPoint y: 171, distance: 4.1
click at [304, 168] on button "B A conference" at bounding box center [379, 173] width 205 height 16
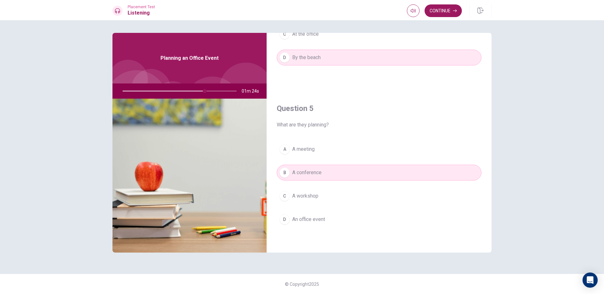
click at [301, 187] on div "A A meeting B A conference C A workshop D An office event" at bounding box center [379, 190] width 205 height 99
click at [300, 191] on button "C A workshop" at bounding box center [379, 196] width 205 height 16
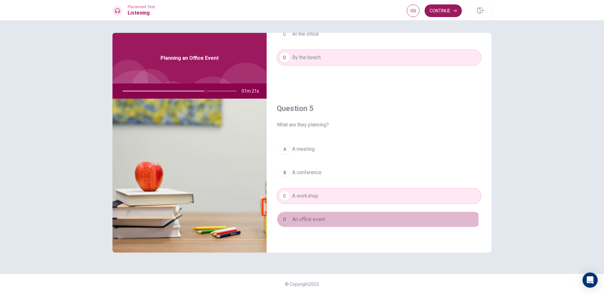
click at [290, 220] on button "D An office event" at bounding box center [379, 219] width 205 height 16
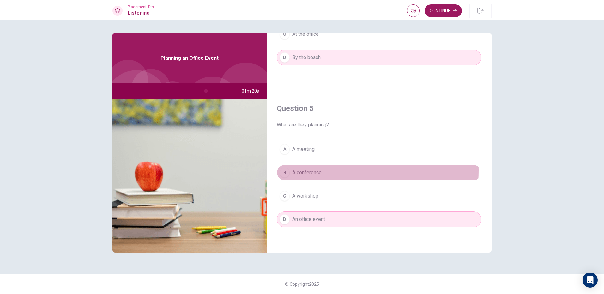
drag, startPoint x: 294, startPoint y: 170, endPoint x: 281, endPoint y: 166, distance: 13.7
click at [288, 169] on button "B A conference" at bounding box center [379, 173] width 205 height 16
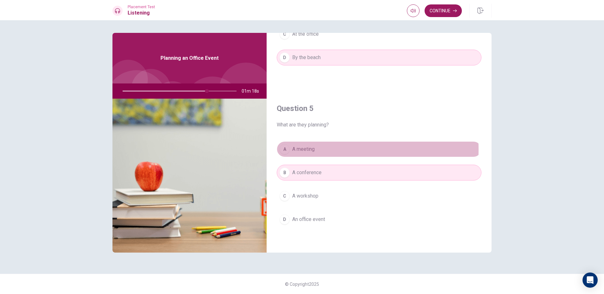
click at [296, 149] on span "A meeting" at bounding box center [303, 149] width 22 height 8
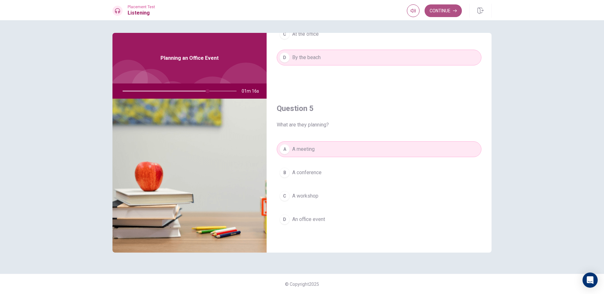
click at [448, 10] on button "Continue" at bounding box center [442, 10] width 37 height 13
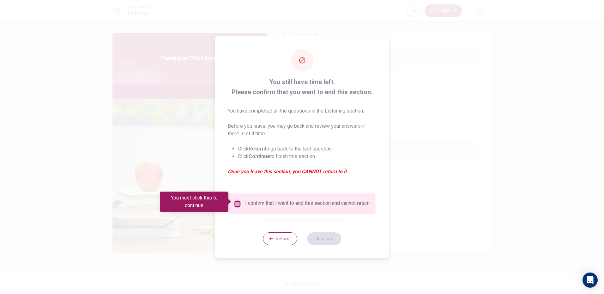
drag, startPoint x: 236, startPoint y: 201, endPoint x: 245, endPoint y: 201, distance: 9.2
click at [240, 201] on input "You must click this to continue" at bounding box center [238, 204] width 8 height 8
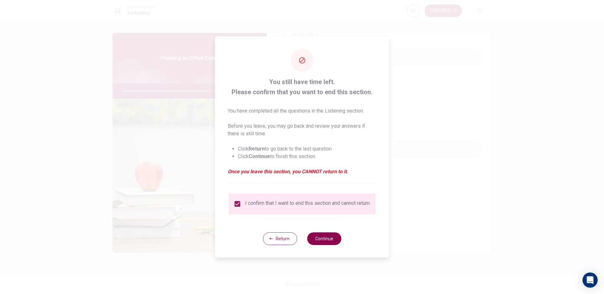
click at [312, 240] on button "Continue" at bounding box center [324, 238] width 34 height 13
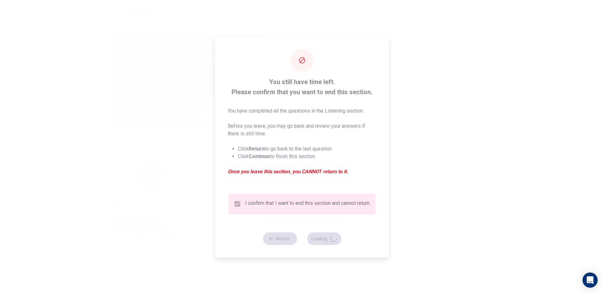
type input "77"
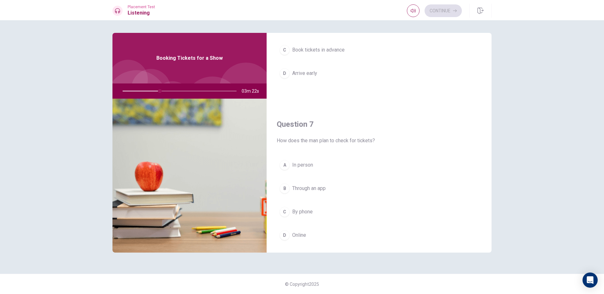
scroll to position [95, 0]
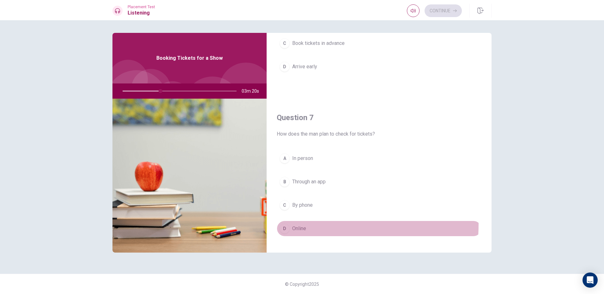
click at [292, 224] on button "D Online" at bounding box center [379, 228] width 205 height 16
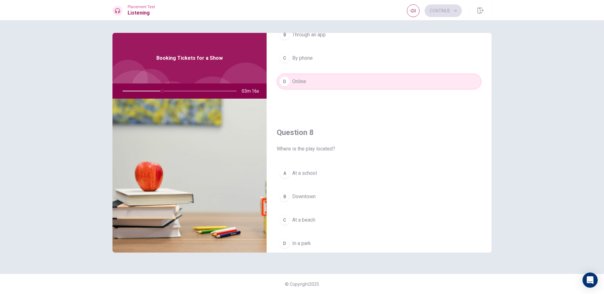
scroll to position [253, 0]
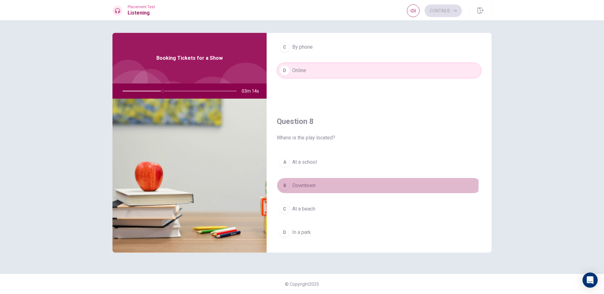
click at [286, 183] on div "B" at bounding box center [284, 185] width 10 height 10
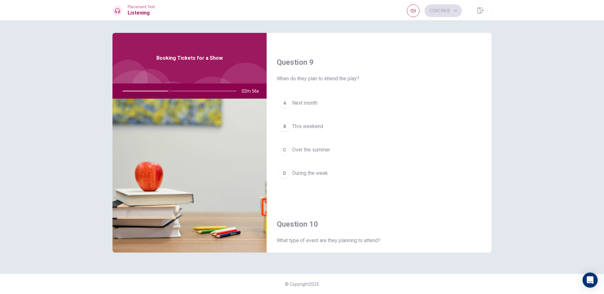
scroll to position [474, 0]
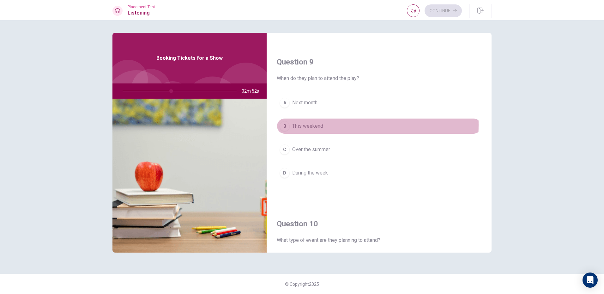
click at [288, 125] on div "B" at bounding box center [284, 126] width 10 height 10
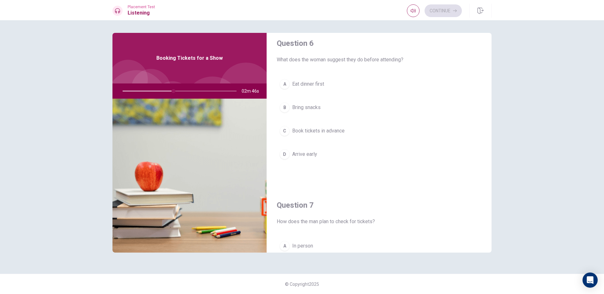
scroll to position [0, 0]
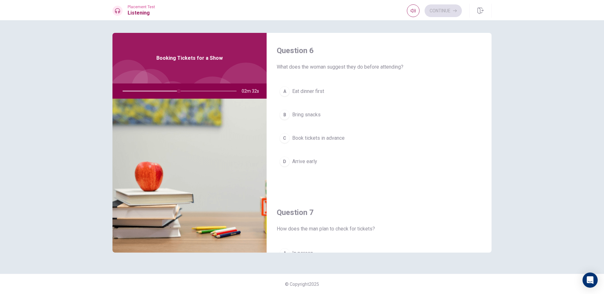
click at [290, 161] on button "D Arrive early" at bounding box center [379, 161] width 205 height 16
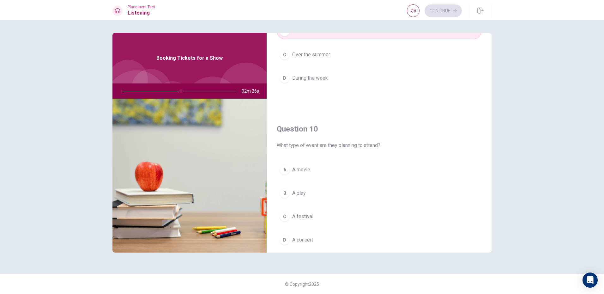
scroll to position [589, 0]
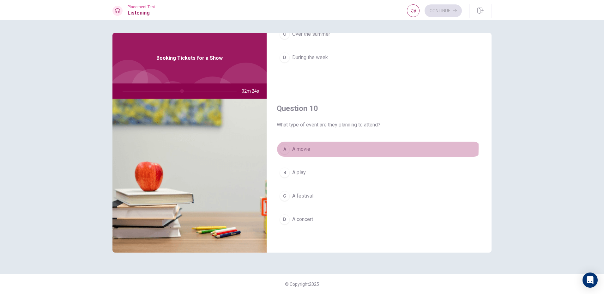
click at [294, 147] on span "A movie" at bounding box center [301, 149] width 18 height 8
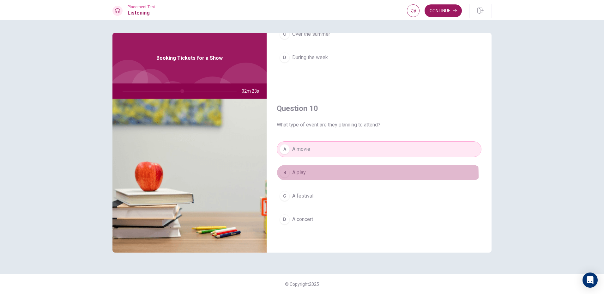
click at [298, 175] on span "A play" at bounding box center [299, 173] width 14 height 8
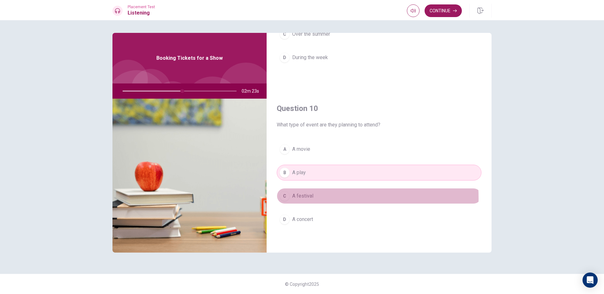
click at [297, 198] on span "A festival" at bounding box center [302, 196] width 21 height 8
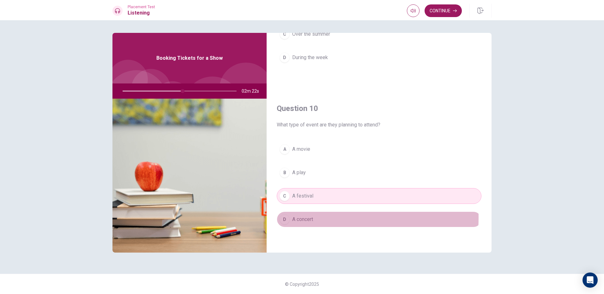
drag, startPoint x: 300, startPoint y: 217, endPoint x: 301, endPoint y: 193, distance: 24.3
click at [300, 214] on button "D A concert" at bounding box center [379, 219] width 205 height 16
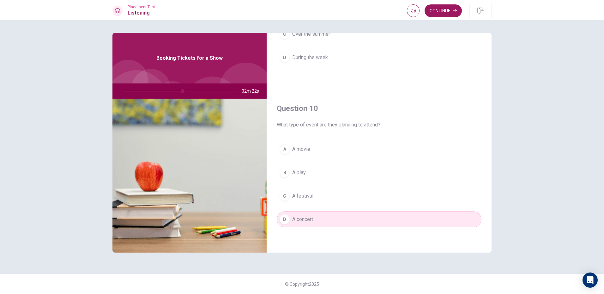
drag, startPoint x: 296, startPoint y: 170, endPoint x: 301, endPoint y: 177, distance: 8.1
click at [299, 174] on span "A play" at bounding box center [299, 173] width 14 height 8
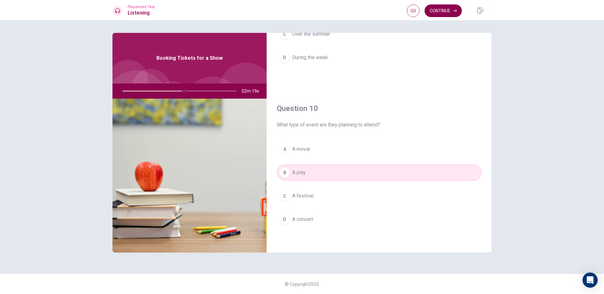
drag, startPoint x: 434, startPoint y: 6, endPoint x: 435, endPoint y: 13, distance: 6.4
click at [435, 13] on button "Continue" at bounding box center [442, 10] width 37 height 13
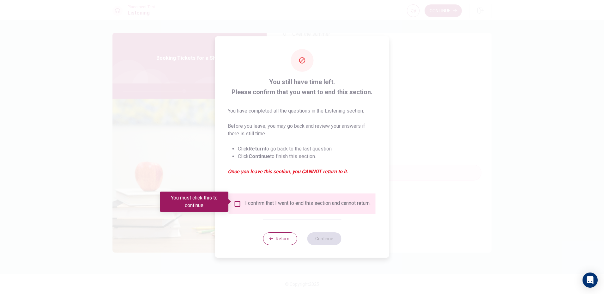
drag, startPoint x: 234, startPoint y: 203, endPoint x: 257, endPoint y: 204, distance: 22.4
click at [237, 203] on input "You must click this to continue" at bounding box center [238, 204] width 8 height 8
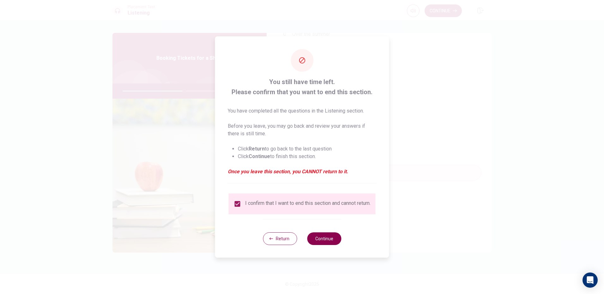
drag, startPoint x: 318, startPoint y: 231, endPoint x: 322, endPoint y: 236, distance: 6.8
click at [322, 235] on div "Return Continue" at bounding box center [302, 238] width 78 height 38
drag, startPoint x: 316, startPoint y: 232, endPoint x: 322, endPoint y: 250, distance: 18.2
click at [322, 248] on div "Return Continue" at bounding box center [302, 238] width 78 height 38
click at [329, 243] on button "Continue" at bounding box center [324, 238] width 34 height 13
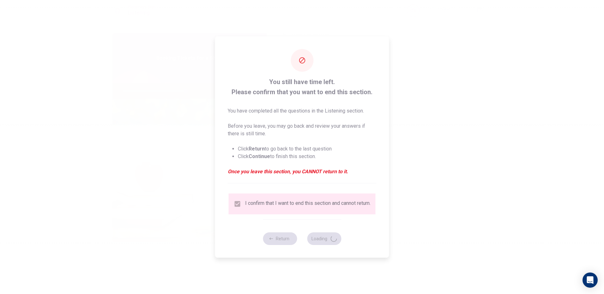
type input "56"
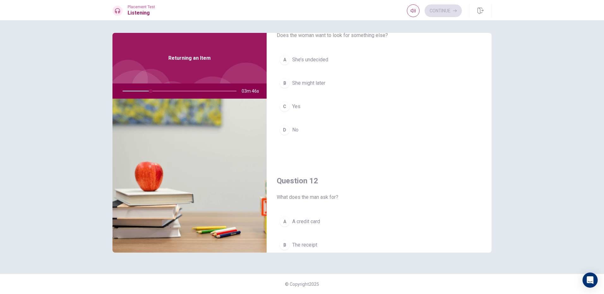
scroll to position [0, 0]
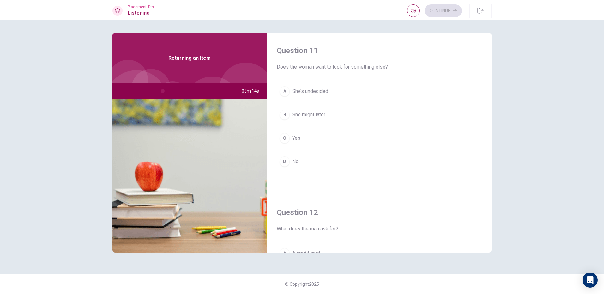
click at [284, 91] on div "A" at bounding box center [284, 91] width 10 height 10
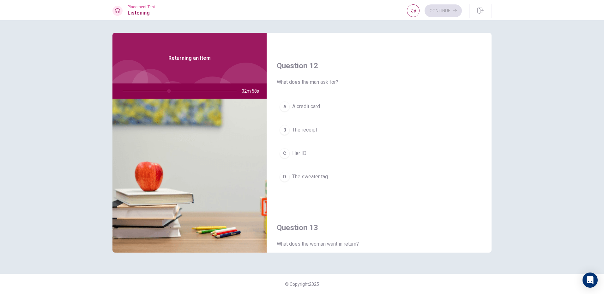
scroll to position [158, 0]
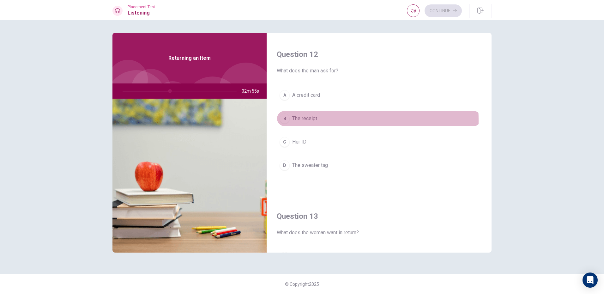
click at [292, 120] on span "The receipt" at bounding box center [304, 119] width 25 height 8
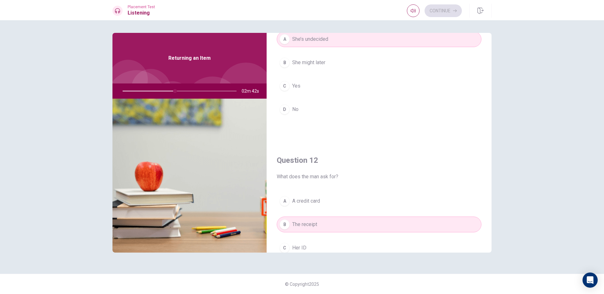
scroll to position [0, 0]
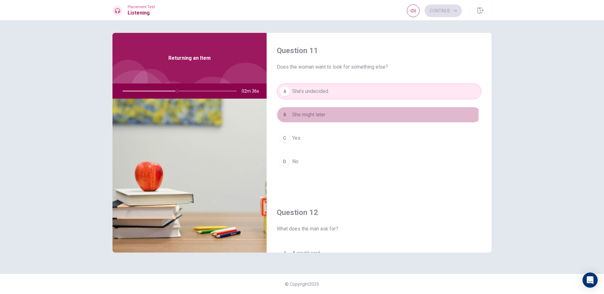
click at [316, 114] on span "She might later" at bounding box center [308, 115] width 33 height 8
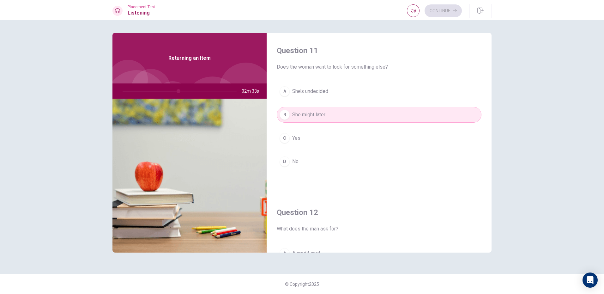
click at [315, 158] on button "D No" at bounding box center [379, 161] width 205 height 16
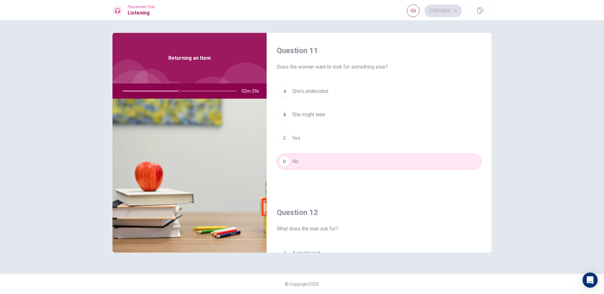
click at [324, 92] on span "She’s undecided" at bounding box center [310, 91] width 36 height 8
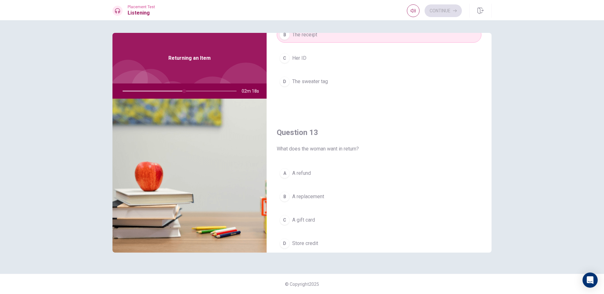
scroll to position [253, 0]
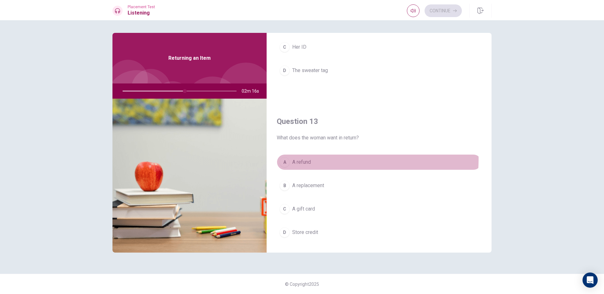
click at [314, 159] on button "A A refund" at bounding box center [379, 162] width 205 height 16
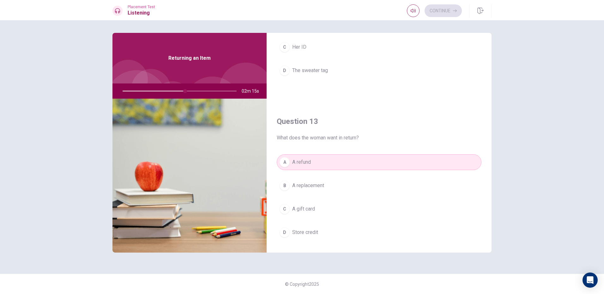
click at [328, 185] on button "B A replacement" at bounding box center [379, 185] width 205 height 16
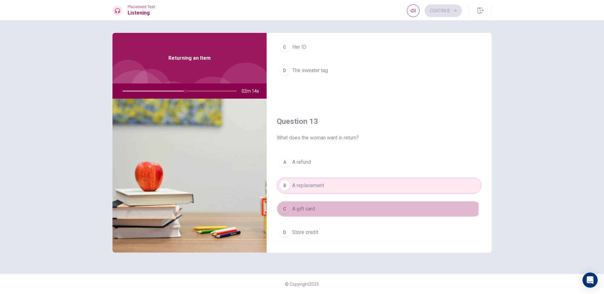
click at [324, 206] on button "C A gift card" at bounding box center [379, 209] width 205 height 16
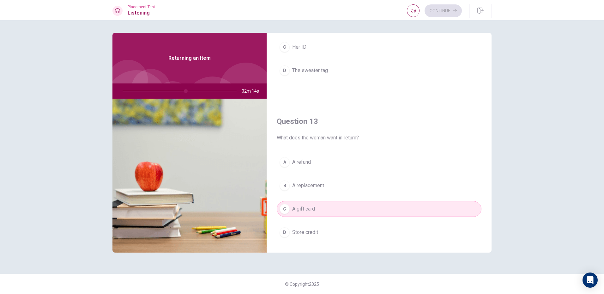
click at [321, 171] on div "A A refund B A replacement C A gift card D Store credit" at bounding box center [379, 203] width 205 height 99
click at [324, 166] on button "A A refund" at bounding box center [379, 162] width 205 height 16
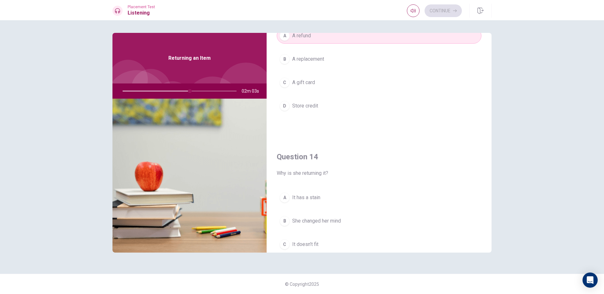
scroll to position [410, 0]
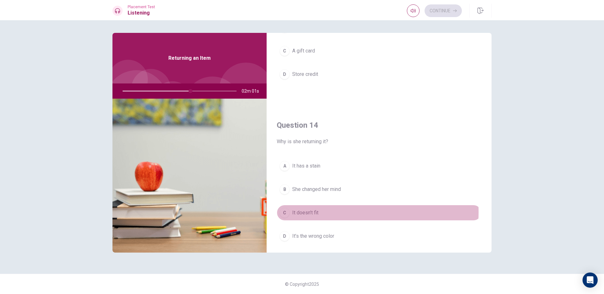
click at [321, 212] on button "C It doesn’t fit" at bounding box center [379, 213] width 205 height 16
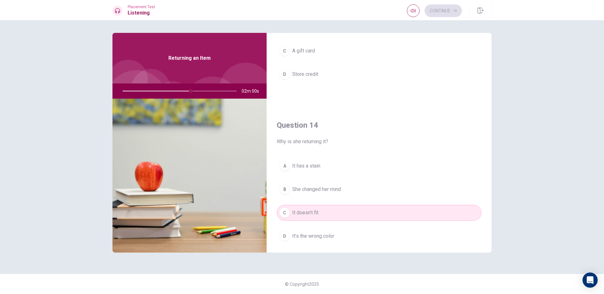
click at [332, 240] on button "D It’s the wrong color" at bounding box center [379, 236] width 205 height 16
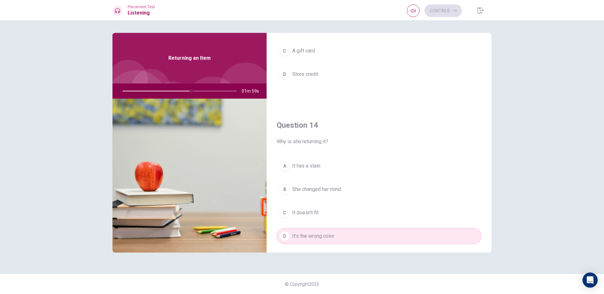
click at [327, 217] on button "C It doesn’t fit" at bounding box center [379, 213] width 205 height 16
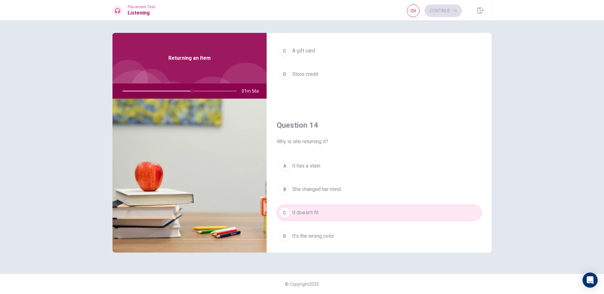
click at [335, 190] on span "She changed her mind" at bounding box center [316, 189] width 49 height 8
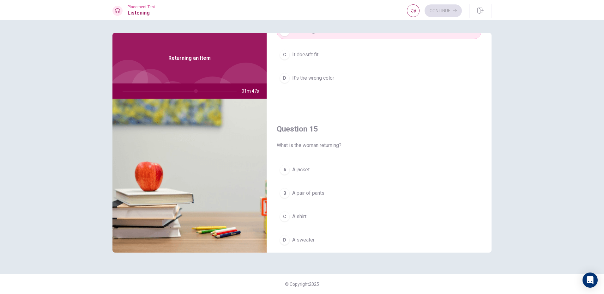
scroll to position [589, 0]
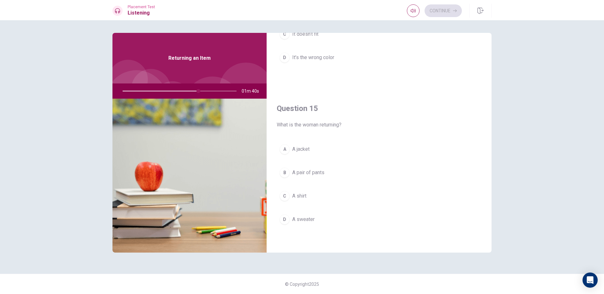
click at [302, 195] on span "A shirt" at bounding box center [299, 196] width 14 height 8
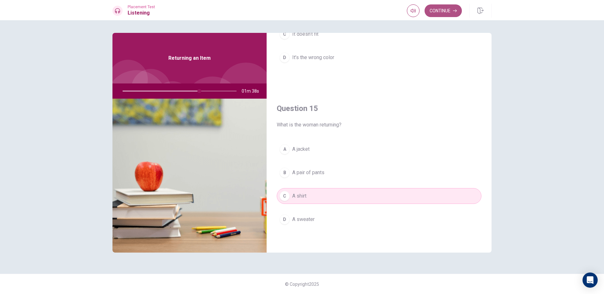
drag, startPoint x: 445, startPoint y: 7, endPoint x: 445, endPoint y: 16, distance: 9.2
click at [445, 16] on button "Continue" at bounding box center [442, 10] width 37 height 13
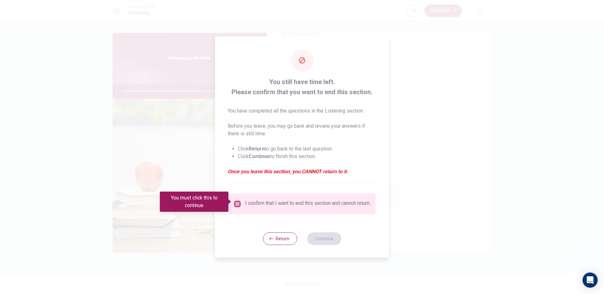
click at [237, 201] on input "You must click this to continue" at bounding box center [238, 204] width 8 height 8
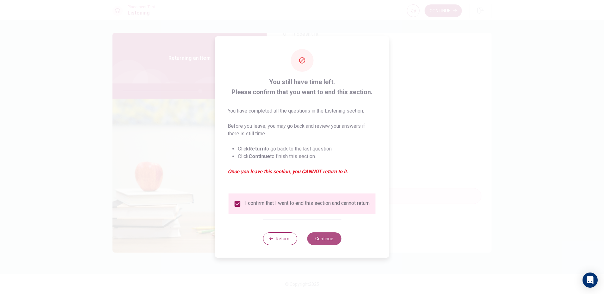
click at [328, 243] on button "Continue" at bounding box center [324, 238] width 34 height 13
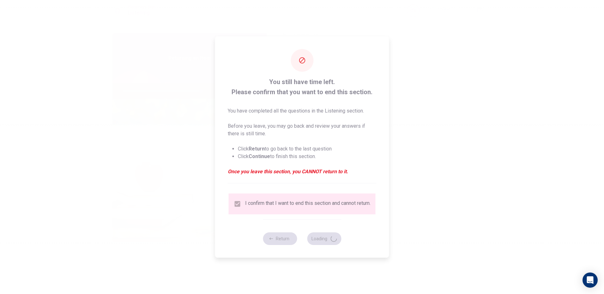
type input "69"
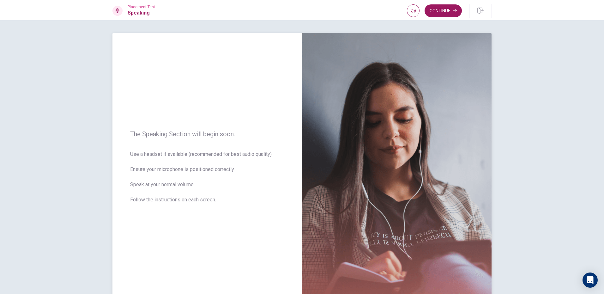
click at [249, 141] on div "The Speaking Section will begin soon. Use a headset if available (recommended f…" at bounding box center [206, 170] width 189 height 275
click at [440, 12] on button "Continue" at bounding box center [442, 10] width 37 height 13
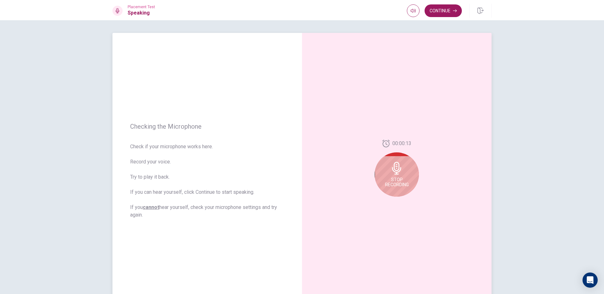
drag, startPoint x: 385, startPoint y: 171, endPoint x: 385, endPoint y: 168, distance: 3.2
click at [385, 168] on div "Stop Recording" at bounding box center [396, 174] width 44 height 44
click at [385, 168] on div at bounding box center [396, 170] width 44 height 44
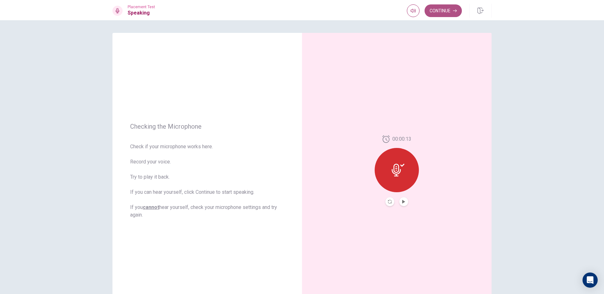
click at [446, 14] on button "Continue" at bounding box center [442, 10] width 37 height 13
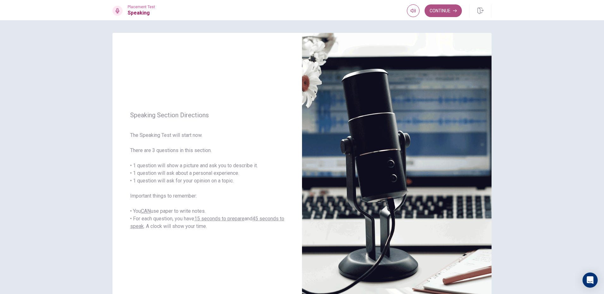
click at [447, 11] on button "Continue" at bounding box center [442, 10] width 37 height 13
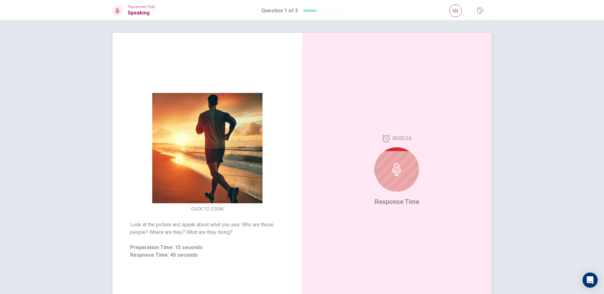
click at [392, 167] on icon at bounding box center [396, 169] width 13 height 13
drag, startPoint x: 389, startPoint y: 162, endPoint x: 418, endPoint y: 98, distance: 70.4
click at [389, 160] on div at bounding box center [396, 169] width 44 height 44
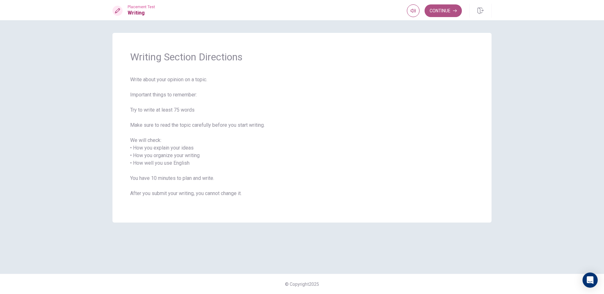
click at [452, 7] on button "Continue" at bounding box center [442, 10] width 37 height 13
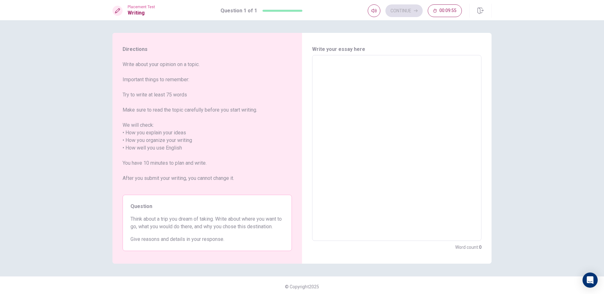
click at [357, 80] on textarea at bounding box center [396, 147] width 160 height 175
type textarea "w"
type textarea "x"
type textarea "wH"
type textarea "x"
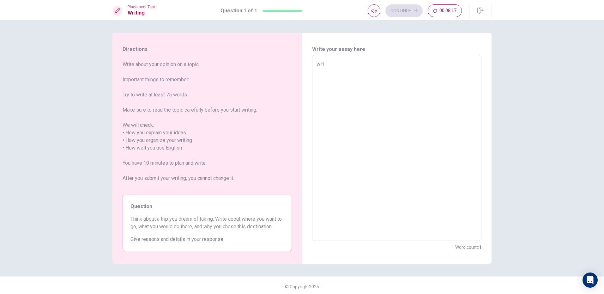
type textarea "w"
type textarea "x"
type textarea "W"
type textarea "x"
type textarea "WJ"
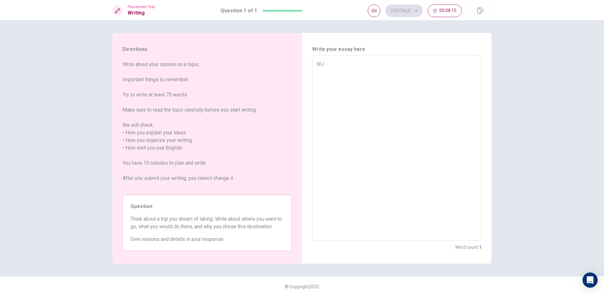
type textarea "x"
type textarea "W"
type textarea "x"
type textarea "Wh"
type textarea "x"
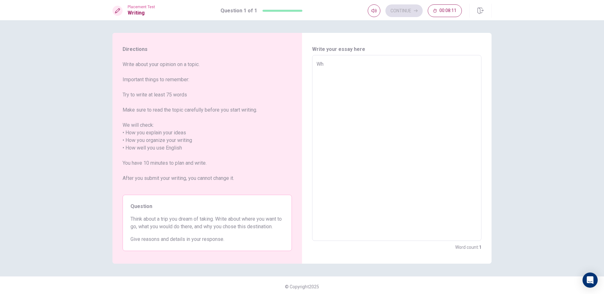
type textarea "Whe"
type textarea "x"
type textarea "When"
type textarea "x"
type textarea "When"
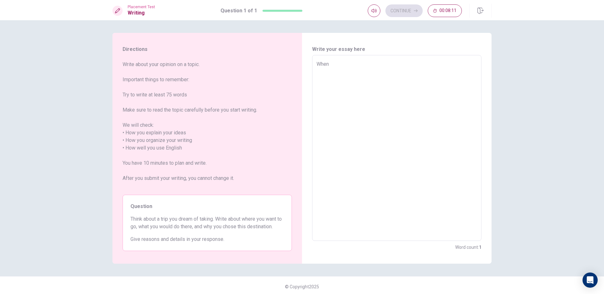
type textarea "x"
type textarea "When l"
type textarea "x"
type textarea "When ls"
type textarea "x"
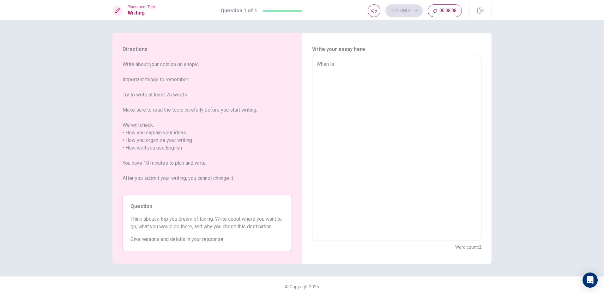
type textarea "When lsm"
type textarea "x"
type textarea "When lsmo"
type textarea "x"
type textarea "When lsmor"
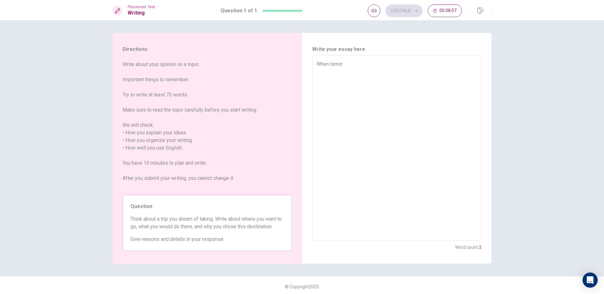
type textarea "x"
type textarea "When lsmort"
type textarea "x"
type textarea "When lsmor"
type textarea "x"
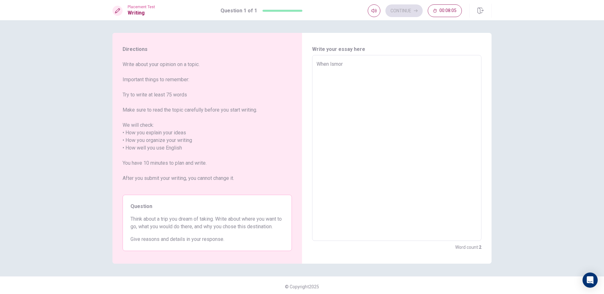
type textarea "When lsmo"
type textarea "x"
type textarea "When lsm"
type textarea "x"
type textarea "When ls"
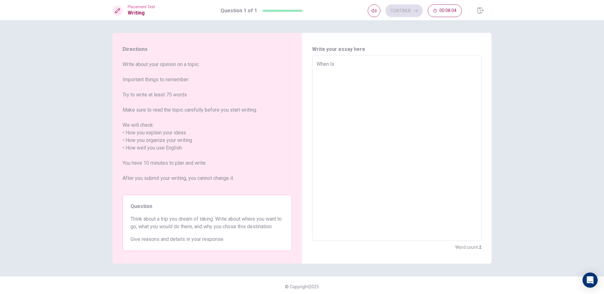
type textarea "x"
type textarea "When l"
type textarea "x"
type textarea "When l"
type textarea "x"
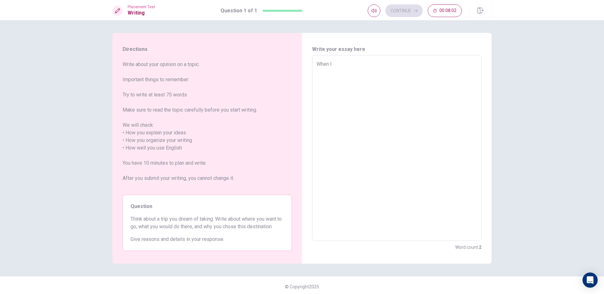
type textarea "When l s"
type textarea "x"
type textarea "When l sm"
type textarea "x"
type textarea "When l smo"
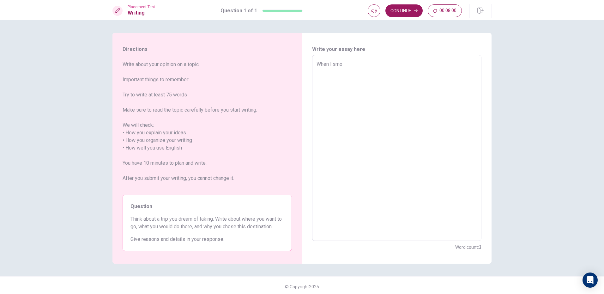
type textarea "x"
type textarea "When l smol"
type textarea "x"
type textarea "When l smoll"
type textarea "x"
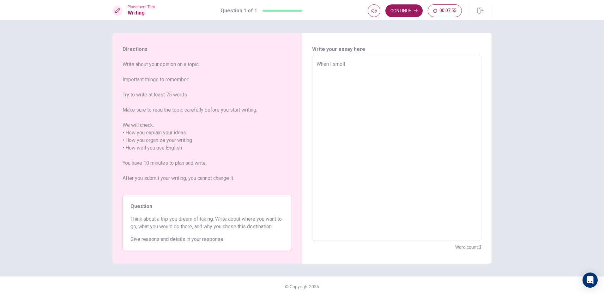
type textarea "When l smoll"
type textarea "x"
type textarea "When l smoll ,"
type textarea "x"
type textarea "When l smoll ,i"
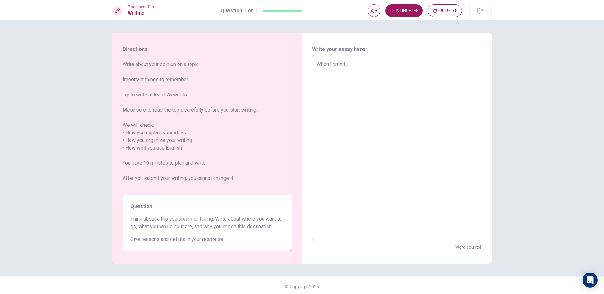
type textarea "x"
type textarea "When l smoll ,i"
type textarea "x"
type textarea "When l [PERSON_NAME]"
type textarea "x"
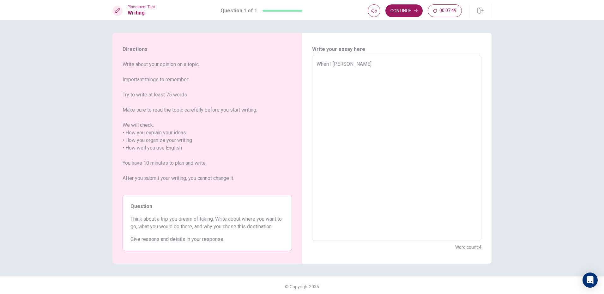
type textarea "When l smoll ,i ha"
type textarea "x"
type textarea "When l smoll ,i hav"
type textarea "x"
type textarea "When l smoll ,i have"
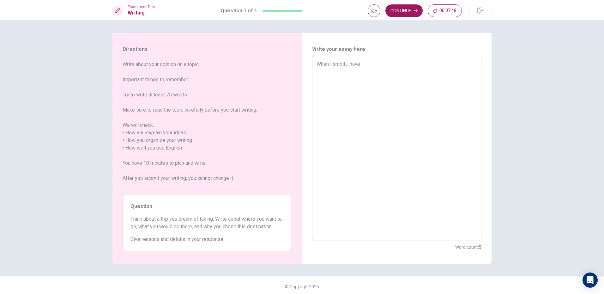
type textarea "x"
type textarea "When l smoll ,i have"
type textarea "x"
type textarea "When l smoll ,i have a"
type textarea "x"
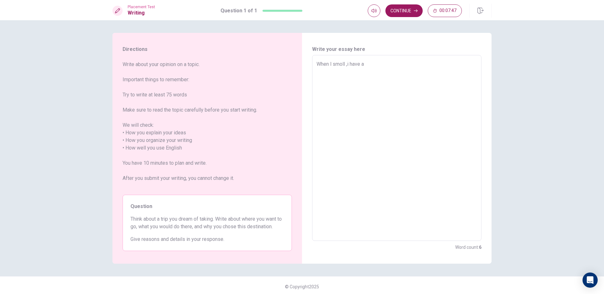
type textarea "When l smoll ,i have a"
type textarea "x"
type textarea "When l smoll ,i have a d"
type textarea "x"
type textarea "When l smoll ,i have a dr"
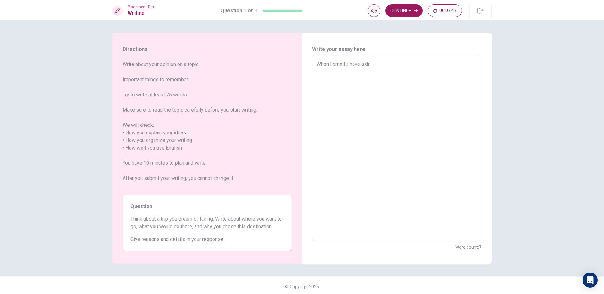
type textarea "x"
type textarea "When l smoll ,i have a dre"
type textarea "x"
type textarea "When l smoll ,i have a drea"
type textarea "x"
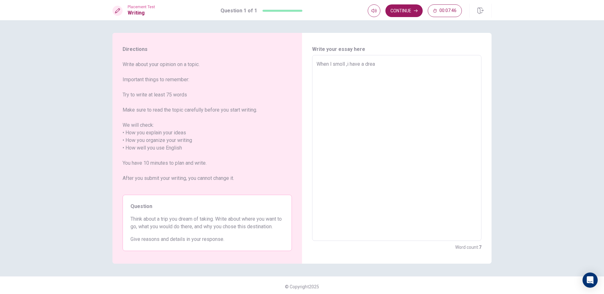
type textarea "When l smoll ,i have a dream"
type textarea "x"
type textarea "When l smoll ,i have a dream"
type textarea "x"
type textarea "When l smoll ,i have a dream w"
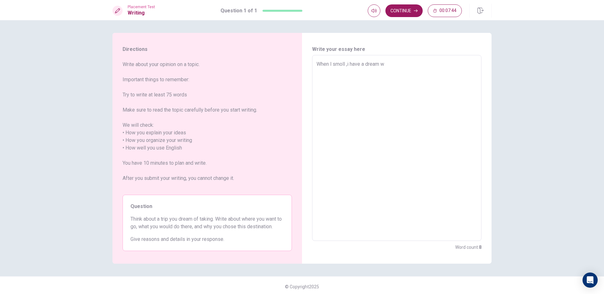
type textarea "x"
type textarea "When l smoll ,i have a dream wa"
type textarea "x"
type textarea "When l smoll ,i have a dream was"
type textarea "x"
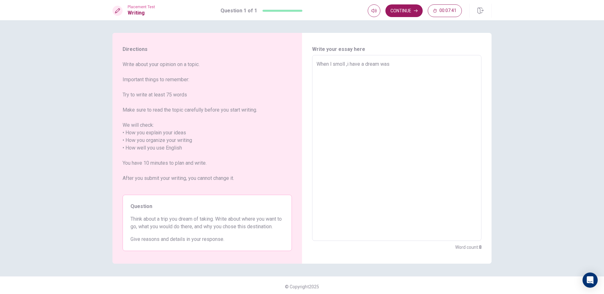
type textarea "When l smoll ,i have a dream was"
type textarea "x"
type textarea "When l smoll ,i have a dream was g"
type textarea "x"
type textarea "When l smoll ,i have a dream was go"
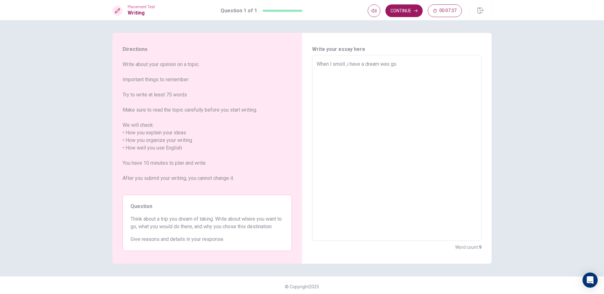
type textarea "x"
type textarea "When l smoll ,i have a dream was goi"
type textarea "x"
type textarea "When l smoll ,i have a dream was goin"
type textarea "x"
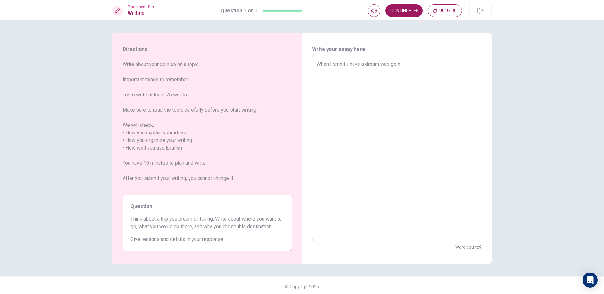
type textarea "When l smoll ,i have a dream was going"
type textarea "x"
type textarea "When l smoll ,i have a dream was goingt"
type textarea "x"
type textarea "When l smoll ,i have a dream was goingto"
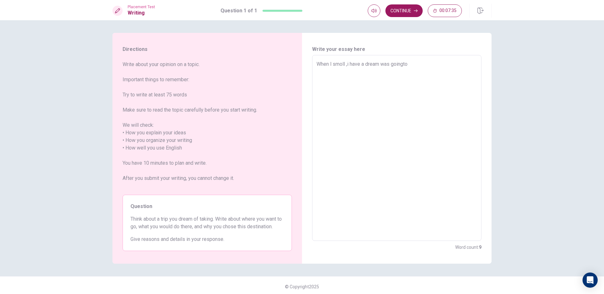
type textarea "x"
type textarea "When l smoll ,i have a dream was goingt"
type textarea "x"
type textarea "When l smoll ,i have a dream was going"
type textarea "x"
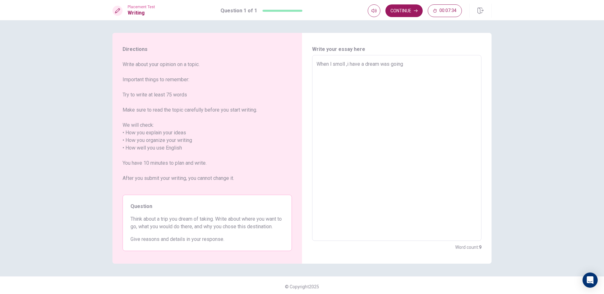
type textarea "When l smoll ,i have a dream was going"
type textarea "x"
type textarea "When l smoll ,i have a dream was going t"
type textarea "x"
type textarea "When l smoll ,i have a dream was going to"
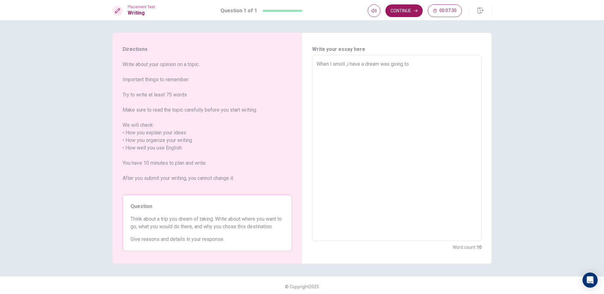
type textarea "x"
type textarea "When l smoll ,i have a dream was going to"
type textarea "x"
type textarea "When l smoll ,i have a dream was going to a"
type textarea "x"
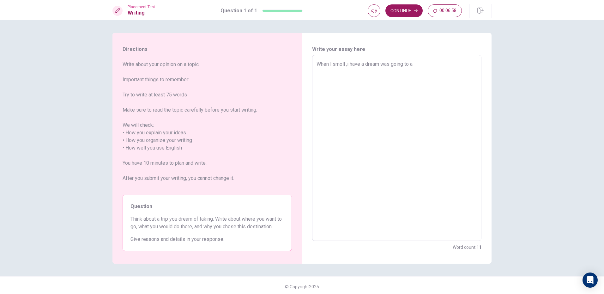
type textarea "When l smoll ,i have a dream was going to ab"
type textarea "x"
type textarea "When l smoll ,i have a dream was going to abr"
type textarea "x"
type textarea "When l smoll ,i have a dream was going to abro"
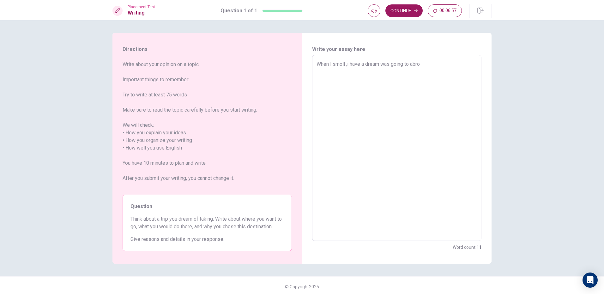
type textarea "x"
type textarea "When l smoll ,i have a dream was going to abroa"
type textarea "x"
type textarea "When l smoll ,i have a dream was going to abroad"
type textarea "x"
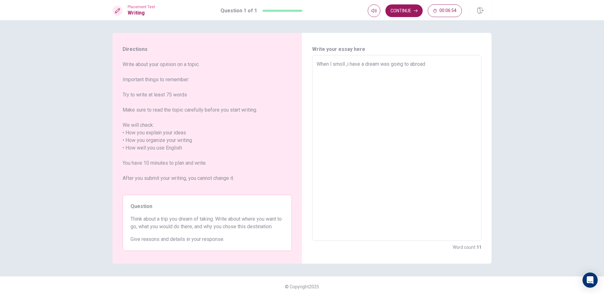
type textarea "When l smoll ,i have a dream was going to abroa"
type textarea "x"
type textarea "When l smoll ,i have a dream was going to abro"
type textarea "x"
type textarea "When l smoll ,i have a dream was going to abr"
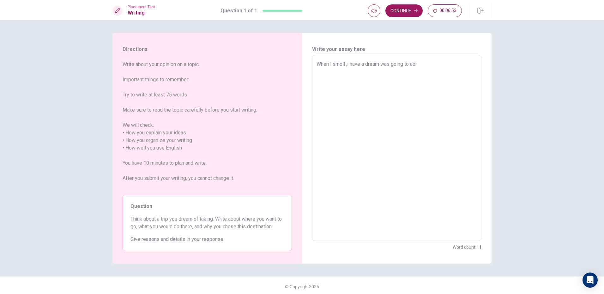
type textarea "x"
type textarea "When l smoll ,i have a dream was going to abra"
type textarea "x"
type textarea "When l smoll ,i have a dream was going to abrao"
type textarea "x"
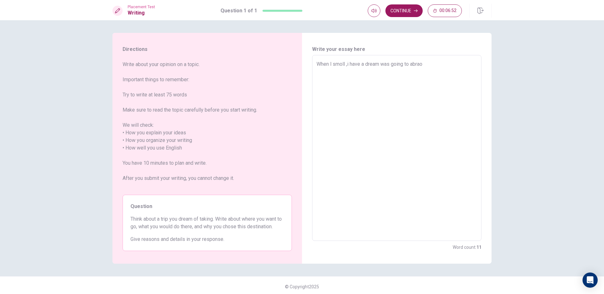
type textarea "When l smoll ,i have a dream was going to abraod"
type textarea "x"
type textarea "When l smoll ,i have a dream was going to abraod"
type textarea "x"
type textarea "When l smoll ,i have a dream was going to abraod c"
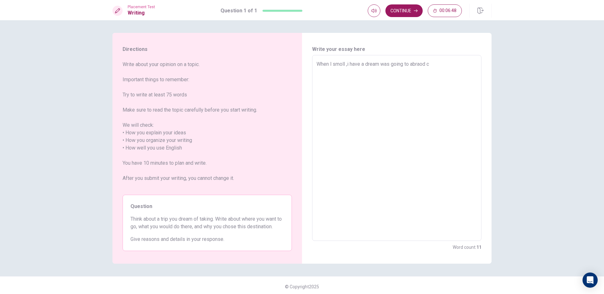
type textarea "x"
type textarea "When l smoll ,i have a dream was going to abraod co"
type textarea "x"
type textarea "When l smoll ,i have a dream was going to abraod cou"
type textarea "x"
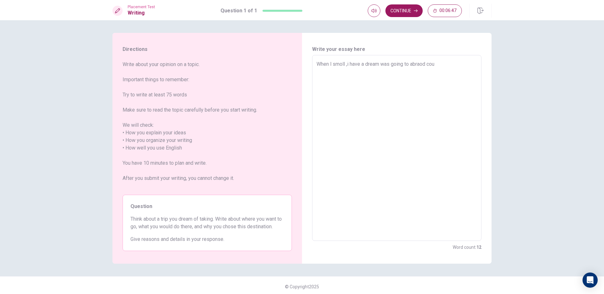
type textarea "When l smoll ,i have a dream was going to abraod coun"
type textarea "x"
type textarea "When l smoll ,i have a dream was going to abraod count"
type textarea "x"
type textarea "When l smoll ,i have a dream was going to abraod countr"
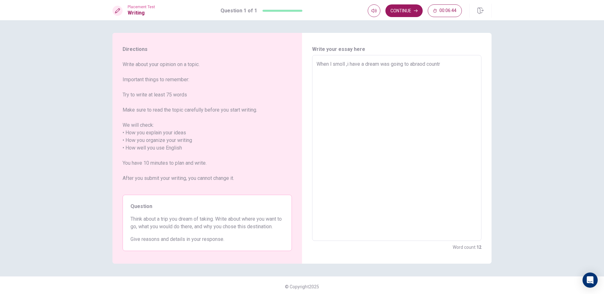
type textarea "x"
type textarea "When l smoll ,i have a dream was going to abraod countre"
type textarea "x"
type textarea "When l smoll ,i have a dream was going to abraod countrey"
type textarea "x"
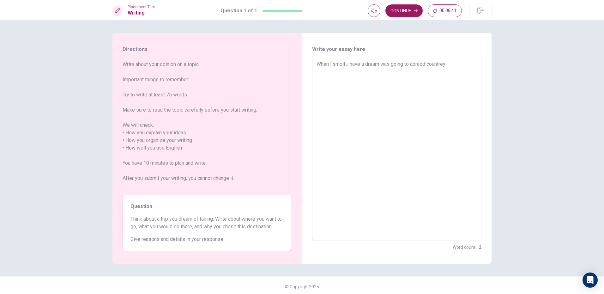
type textarea "When l smoll ,i have a dream was going to abraod countrey"
drag, startPoint x: 348, startPoint y: 63, endPoint x: 352, endPoint y: 69, distance: 7.0
click at [349, 64] on textarea "When l smoll ,i have a dream was going to abraod countrey" at bounding box center [396, 147] width 160 height 175
type textarea "x"
type textarea "When l smoll ,ihave a dream was going to abraod countrey"
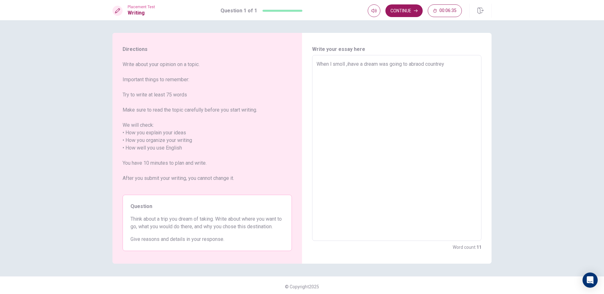
type textarea "x"
type textarea "When l smoll ,iIhave a dream was going to abraod countrey"
type textarea "x"
type textarea "When l smoll ,ihave a dream was going to abraod countrey"
type textarea "x"
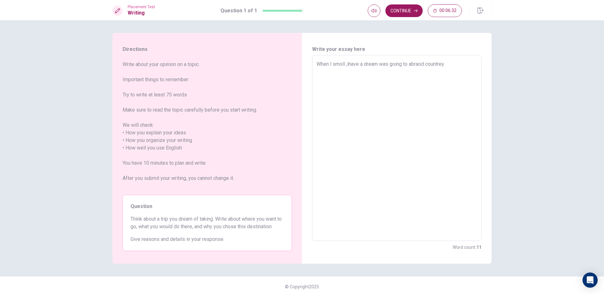
type textarea "When l smoll ,have a dream was going to abraod countrey"
type textarea "x"
type textarea "When l smoll ,ihave a dream was going to abraod countrey"
type textarea "x"
type textarea "When l smoll ,have a dream was going to abraod countrey"
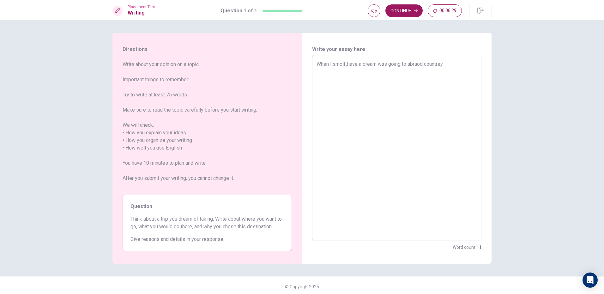
type textarea "x"
type textarea "When l smoll ,Ihave a dream was going to abraod countrey"
type textarea "x"
type textarea "When l smoll ,I have a dream was going to abraod countrey"
click at [467, 67] on textarea "When l smoll ,I have a dream was going to abraod countrey" at bounding box center [396, 147] width 160 height 175
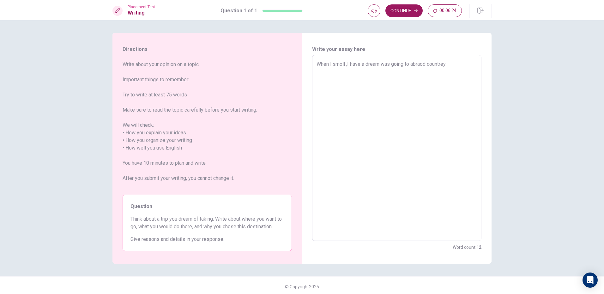
type textarea "x"
type textarea "When l smoll ,I have a dream was going to abraod countrey ,"
type textarea "x"
type textarea "When l smoll ,I have a dream was going to abraod countrey ,L"
type textarea "x"
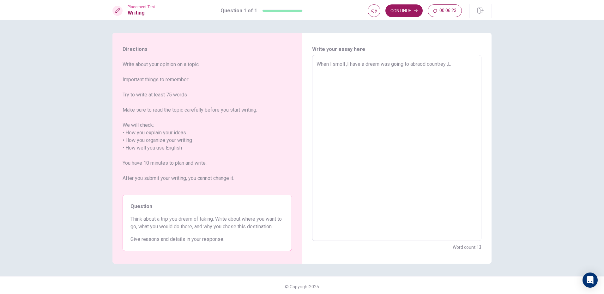
type textarea "When l smoll ,I have a dream was going to abraod [PERSON_NAME] ,LI"
type textarea "x"
type textarea "When l smoll ,I have a dream was going to abraod countrey ,LIK"
type textarea "x"
type textarea "When l smoll ,I have a dream was going to abraod countrey ,LIKE"
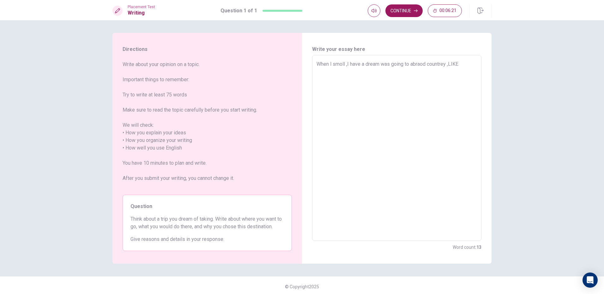
type textarea "x"
type textarea "When l smoll ,I have a dream was going to abraod countrey ,LIK"
type textarea "x"
type textarea "When l smoll ,I have a dream was going to abraod [PERSON_NAME] ,LI"
type textarea "x"
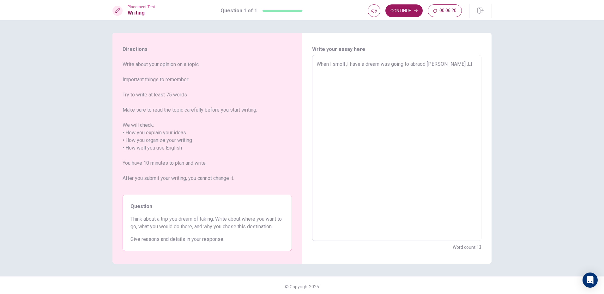
type textarea "When l smoll ,I have a dream was going to abraod countrey ,L"
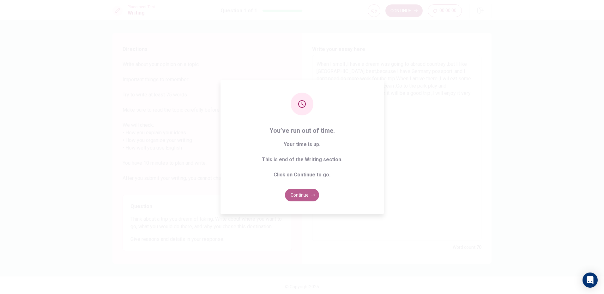
click at [304, 189] on button "Continue" at bounding box center [302, 195] width 34 height 13
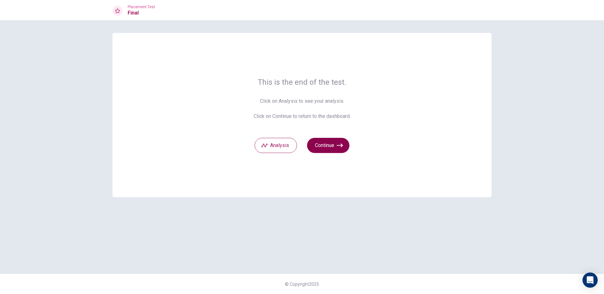
click at [326, 148] on button "Continue" at bounding box center [328, 145] width 42 height 15
